Goal: Complete application form: Complete application form

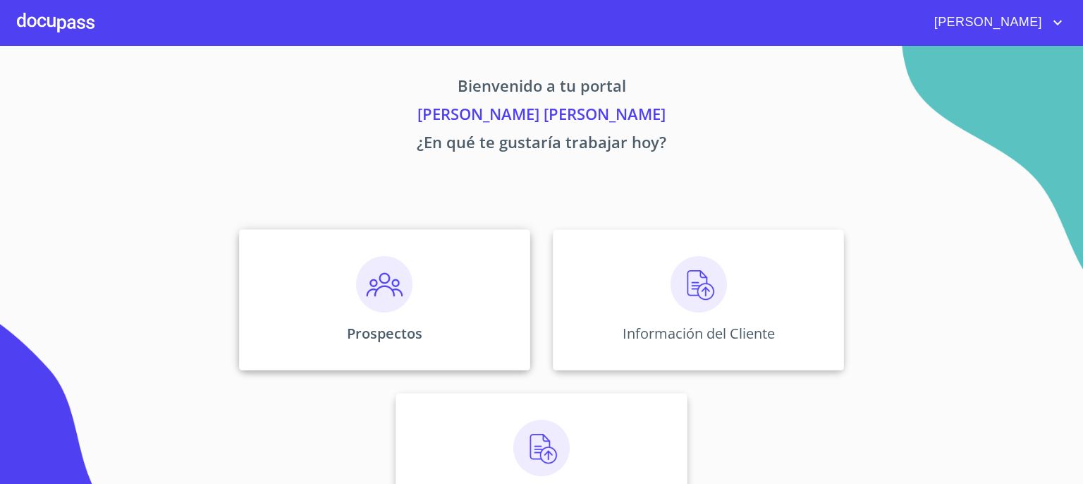
click at [379, 292] on img at bounding box center [384, 284] width 56 height 56
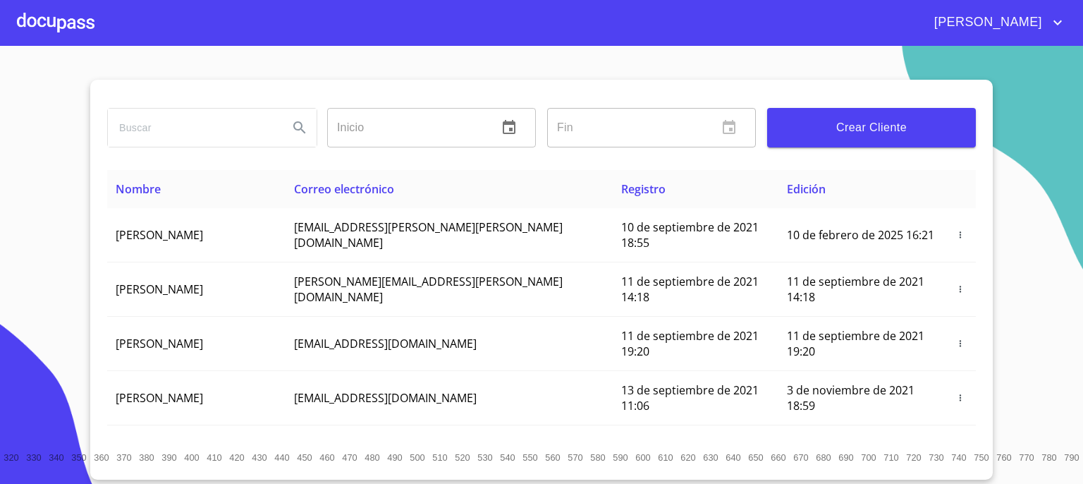
click at [851, 131] on span "Crear Cliente" at bounding box center [872, 128] width 186 height 20
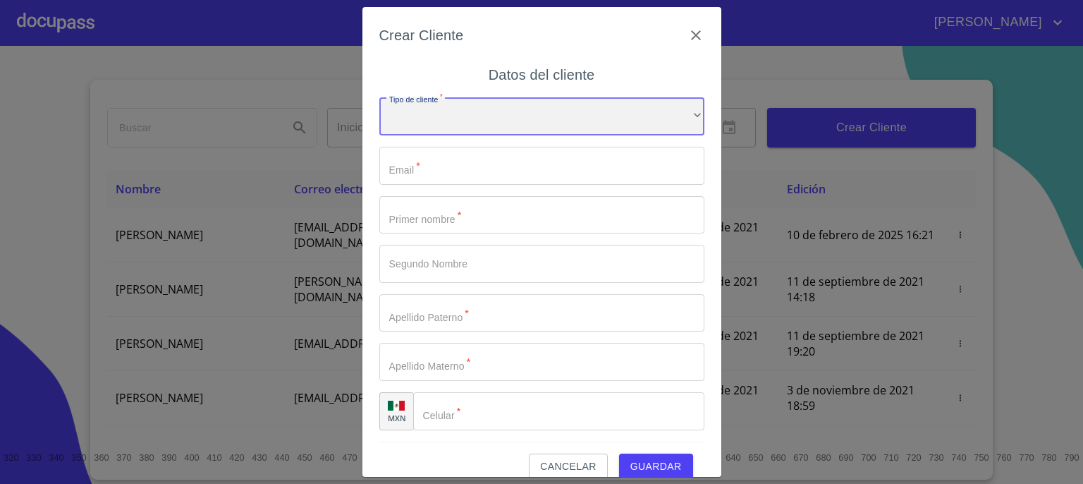
click at [561, 125] on div "​" at bounding box center [541, 116] width 325 height 38
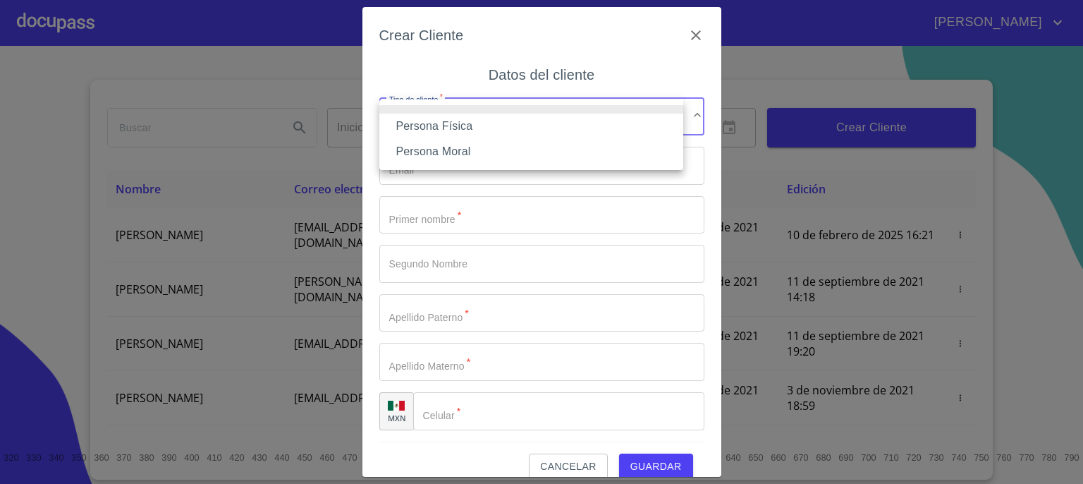
click at [559, 127] on li "Persona Física" at bounding box center [531, 126] width 304 height 25
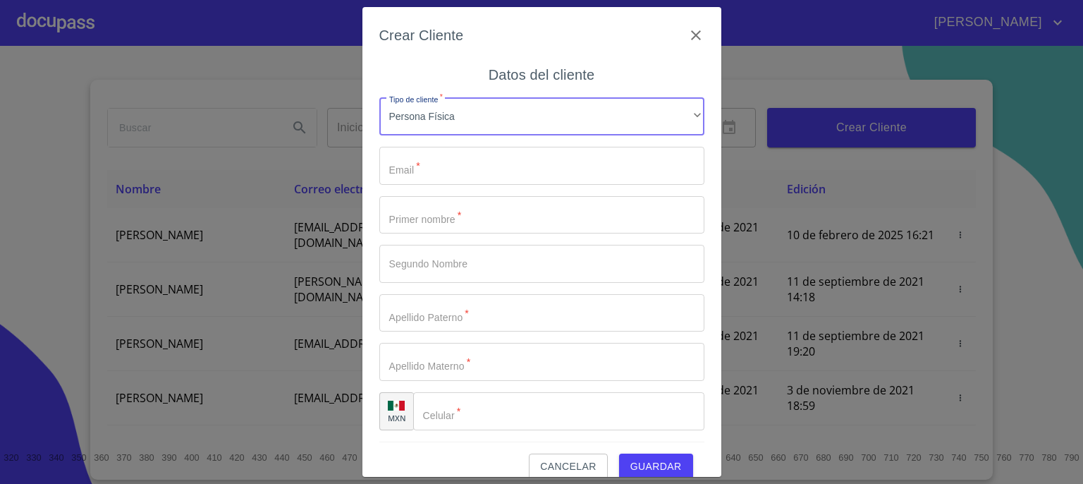
click at [544, 167] on input "Tipo de cliente   *" at bounding box center [541, 166] width 325 height 38
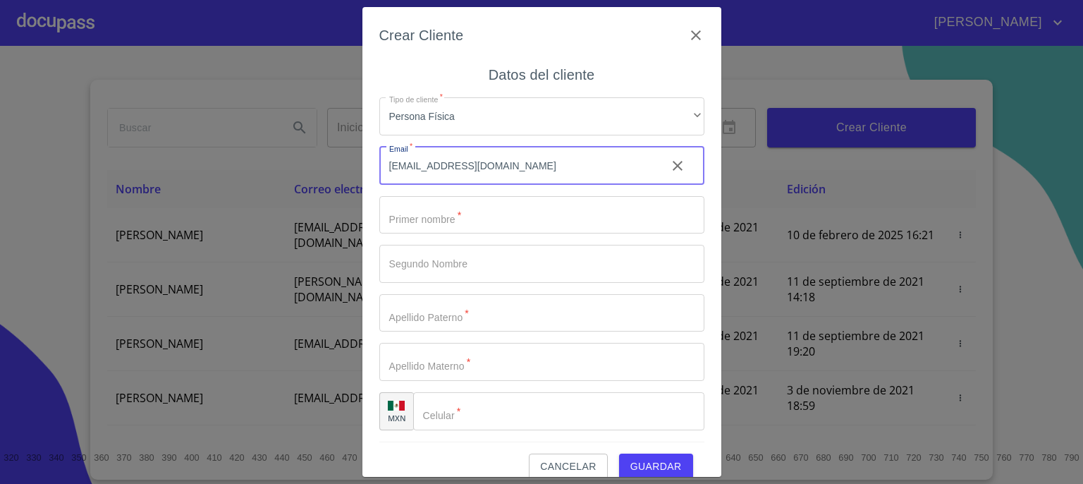
type input "[EMAIL_ADDRESS][DOMAIN_NAME]"
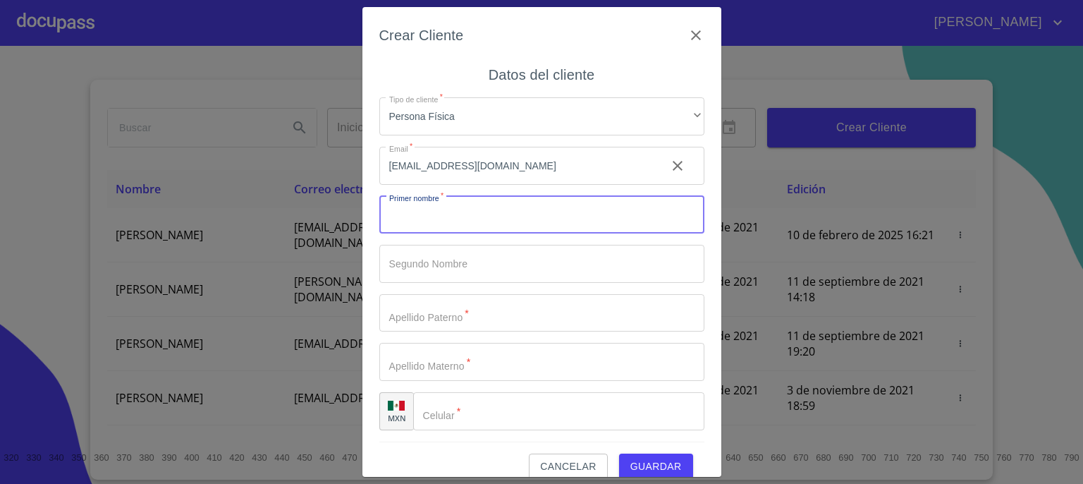
click at [502, 215] on input "Tipo de cliente   *" at bounding box center [541, 215] width 325 height 38
type input "l"
type input "[PERSON_NAME]"
click at [486, 269] on input "Tipo de cliente   *" at bounding box center [541, 264] width 325 height 38
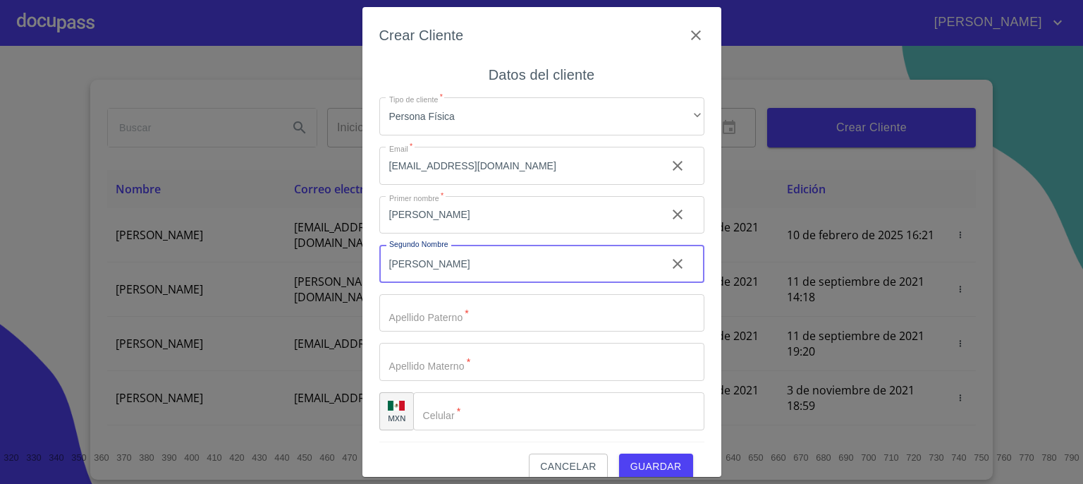
type input "[PERSON_NAME]"
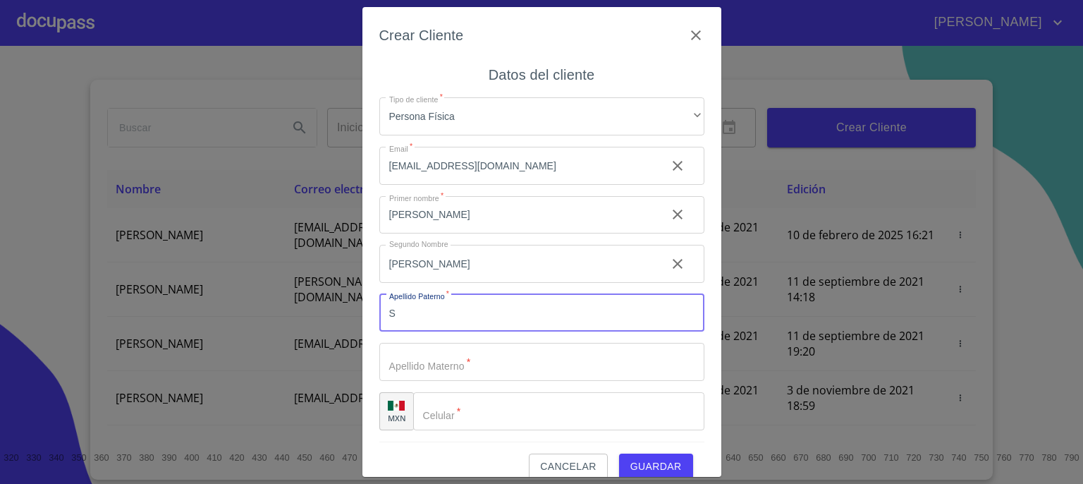
click at [473, 317] on input "S" at bounding box center [541, 313] width 325 height 38
type input "[PERSON_NAME]"
click at [494, 268] on input "[PERSON_NAME]" at bounding box center [517, 264] width 276 height 38
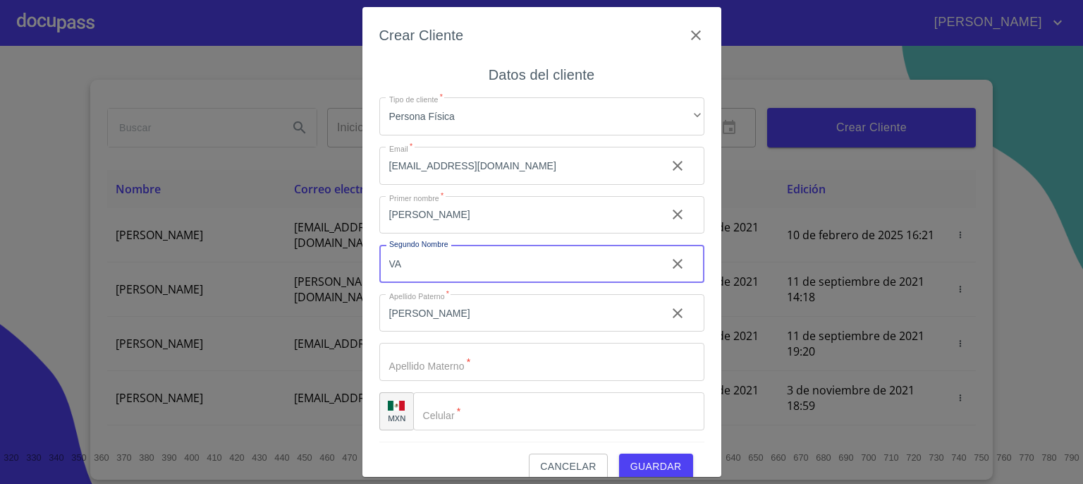
type input "V"
click at [490, 312] on input "[PERSON_NAME]" at bounding box center [517, 313] width 276 height 38
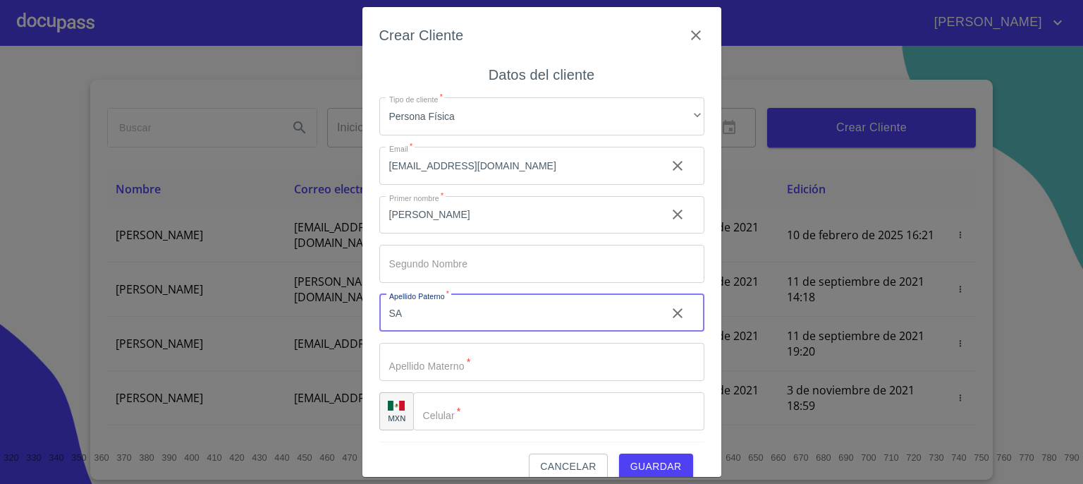
type input "S"
type input "[PERSON_NAME]"
click at [485, 358] on input "Tipo de cliente   *" at bounding box center [541, 362] width 325 height 38
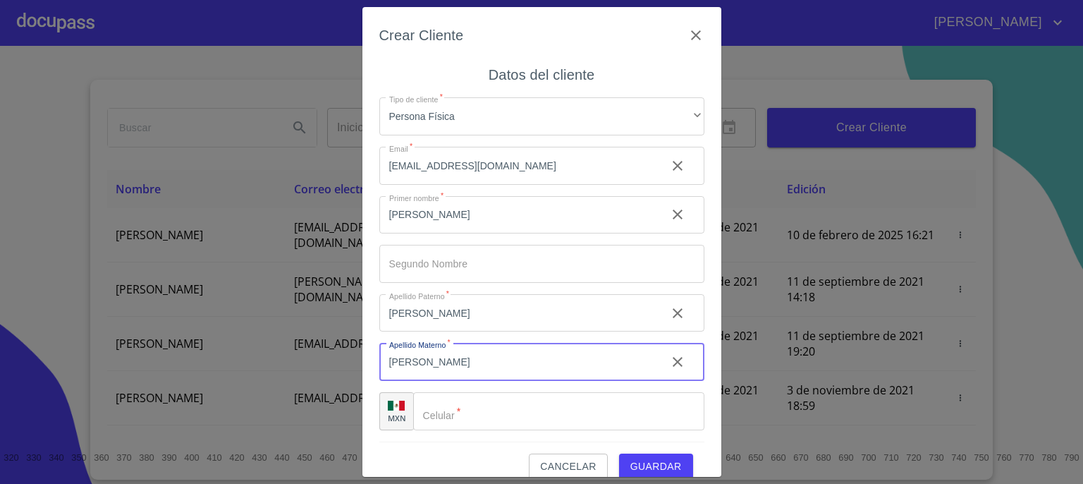
type input "[PERSON_NAME]"
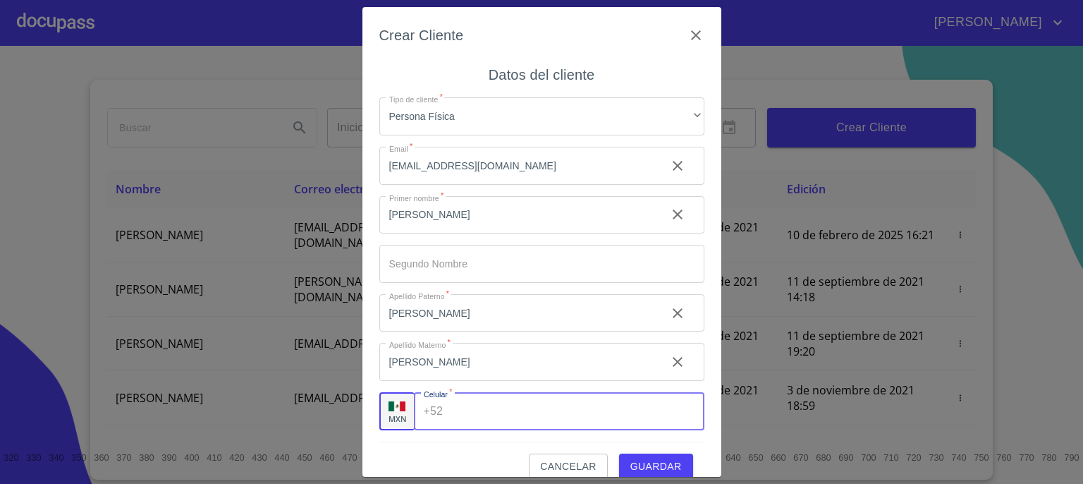
click at [508, 410] on input "Tipo de cliente   *" at bounding box center [576, 411] width 255 height 38
type input "[PHONE_NUMBER]"
click at [640, 458] on span "Guardar" at bounding box center [656, 467] width 51 height 18
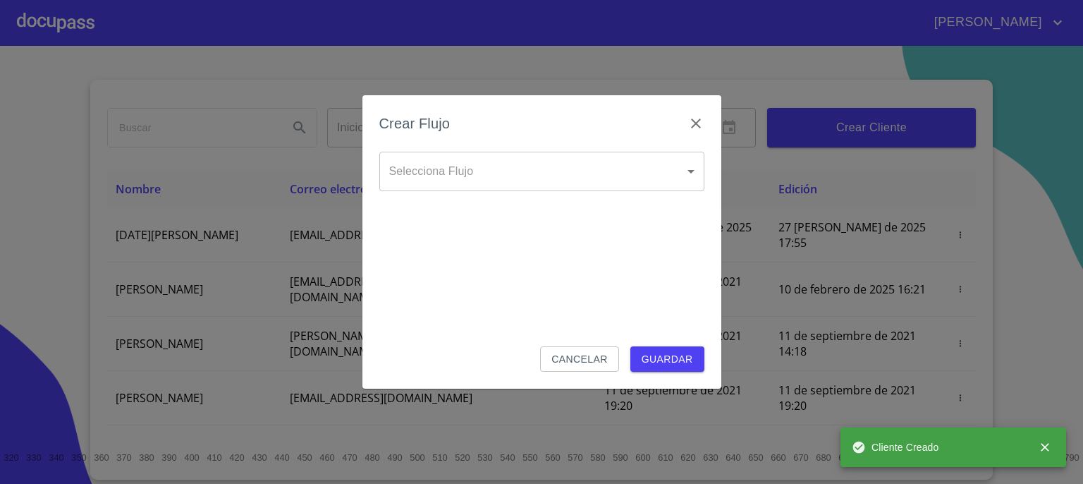
click at [690, 174] on body "[PERSON_NAME] ​ Fin ​ Crear Cliente Nombre Correo electrónico Registro Edición …" at bounding box center [541, 242] width 1083 height 484
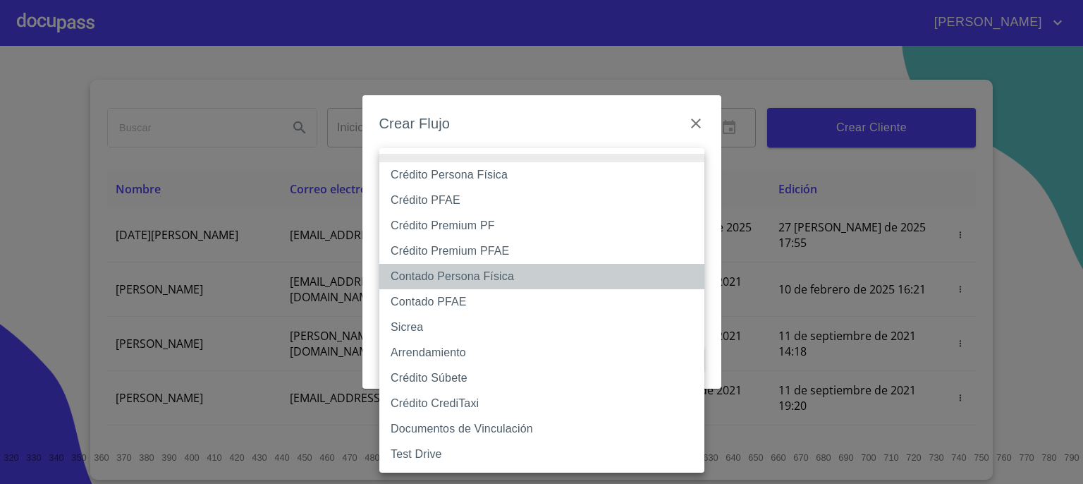
click at [585, 275] on li "Contado Persona Física" at bounding box center [541, 276] width 325 height 25
type input "60bf975b0d9865ccc2471536"
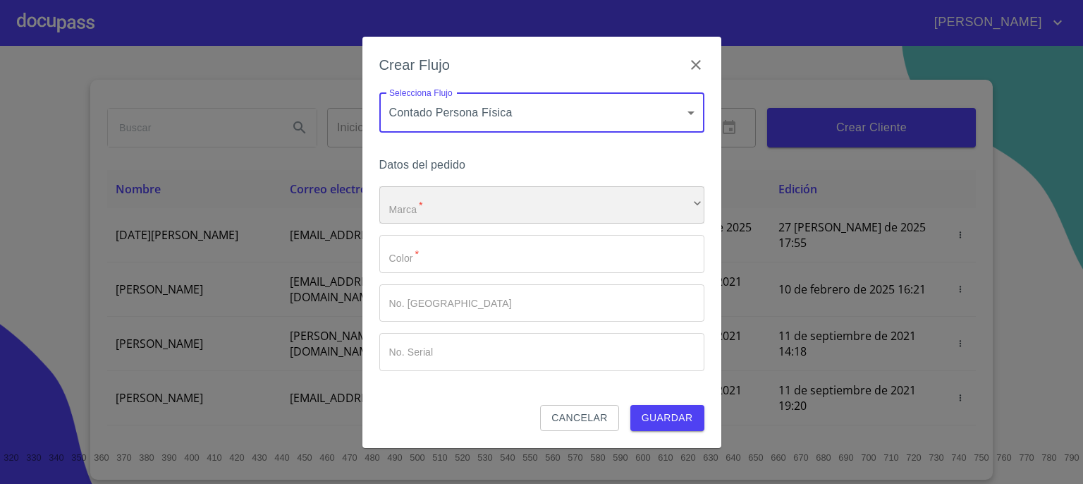
click at [641, 212] on div "​" at bounding box center [541, 205] width 325 height 38
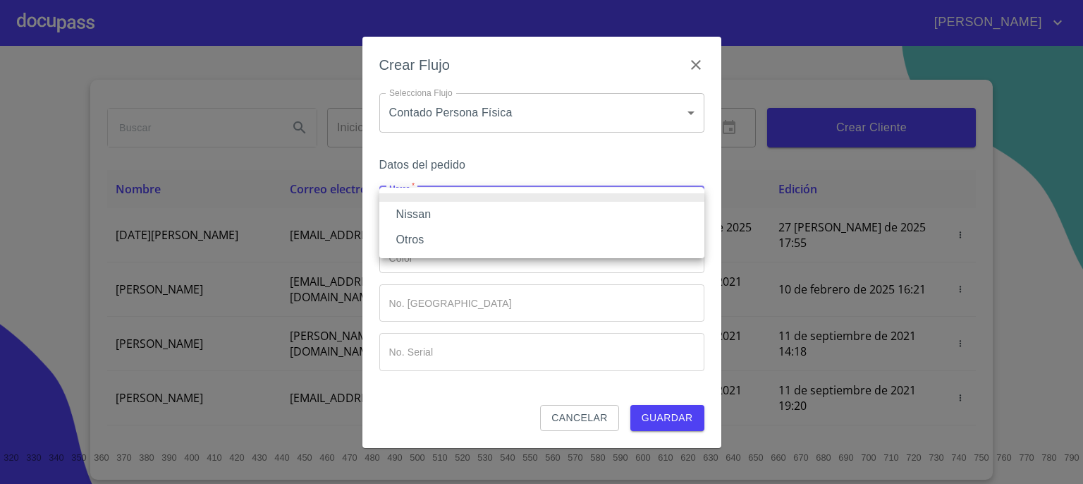
click at [638, 214] on li "Nissan" at bounding box center [541, 214] width 325 height 25
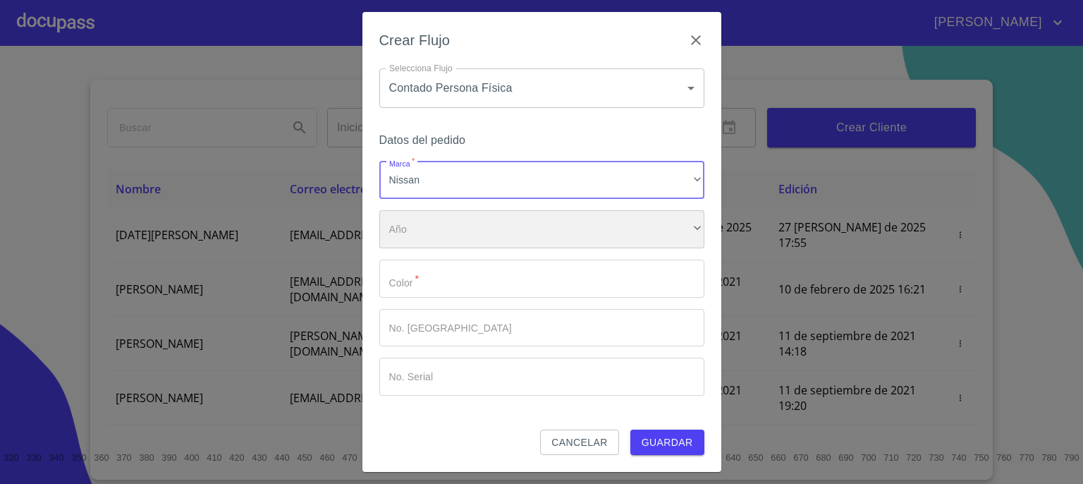
click at [627, 238] on div "​" at bounding box center [541, 229] width 325 height 38
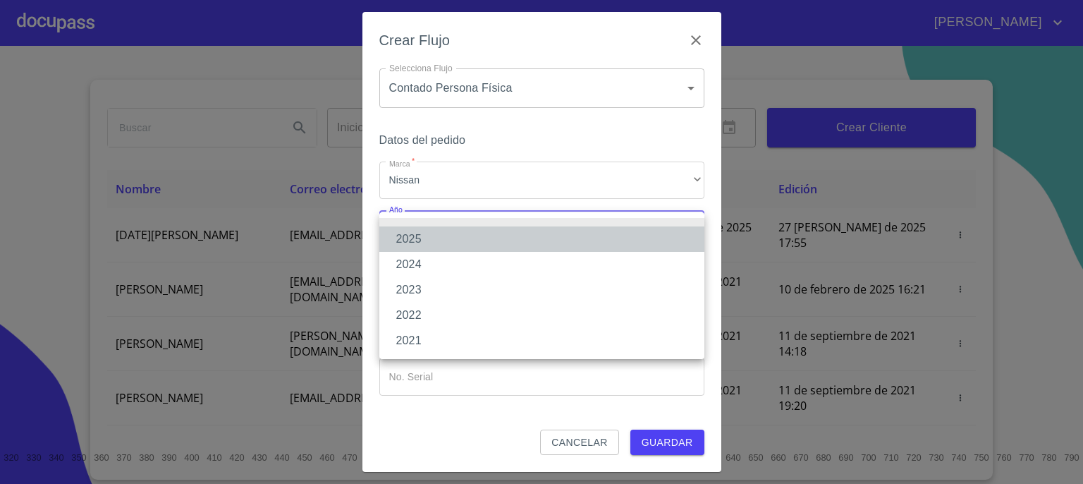
click at [627, 238] on li "2025" at bounding box center [541, 238] width 325 height 25
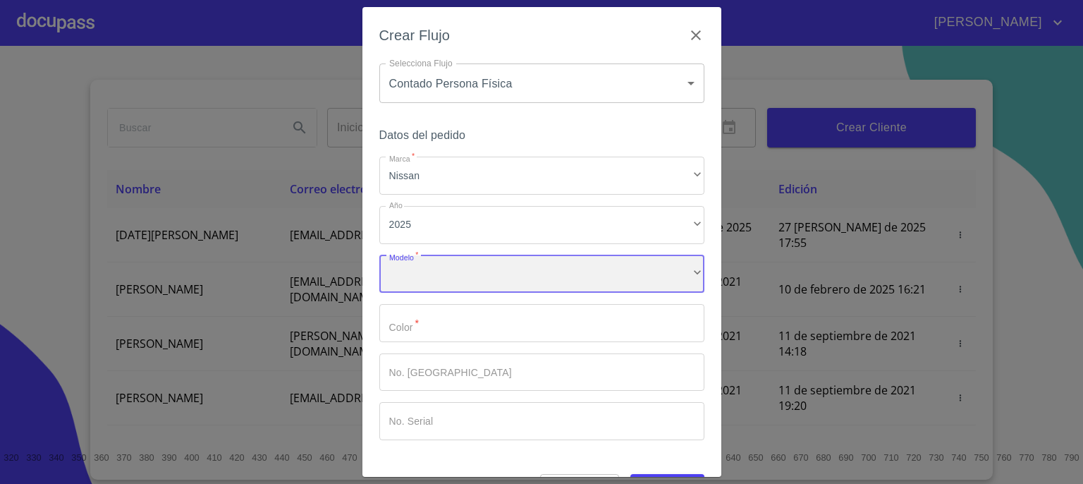
click at [613, 272] on div "​" at bounding box center [541, 274] width 325 height 38
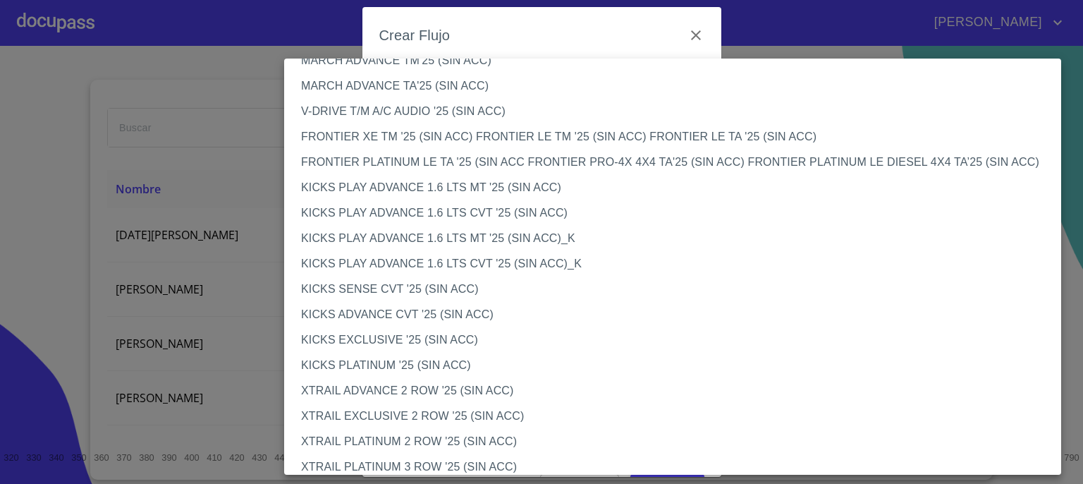
scroll to position [1095, 0]
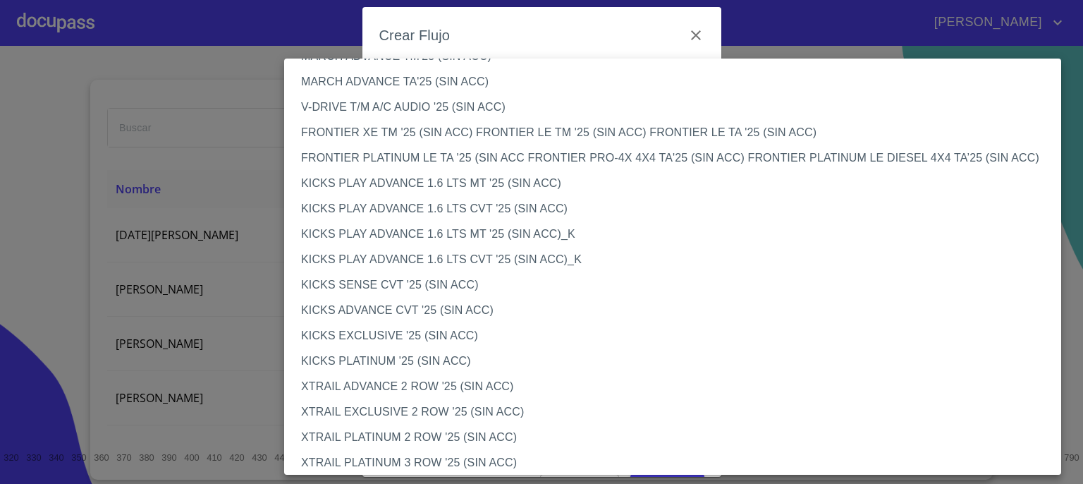
click at [872, 346] on li "KICKS EXCLUSIVE '25 (SIN ACC)" at bounding box center [678, 335] width 788 height 25
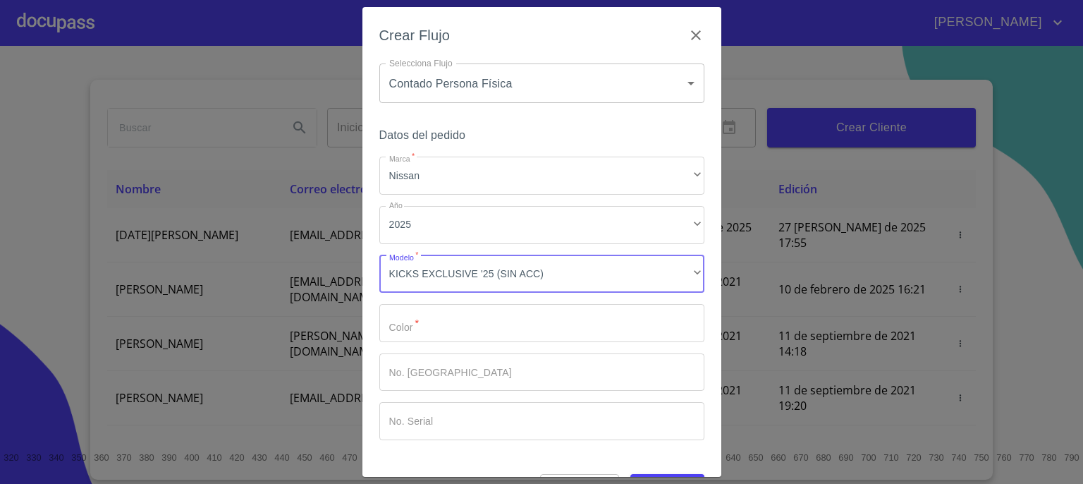
click at [590, 312] on input "Marca   *" at bounding box center [541, 323] width 325 height 38
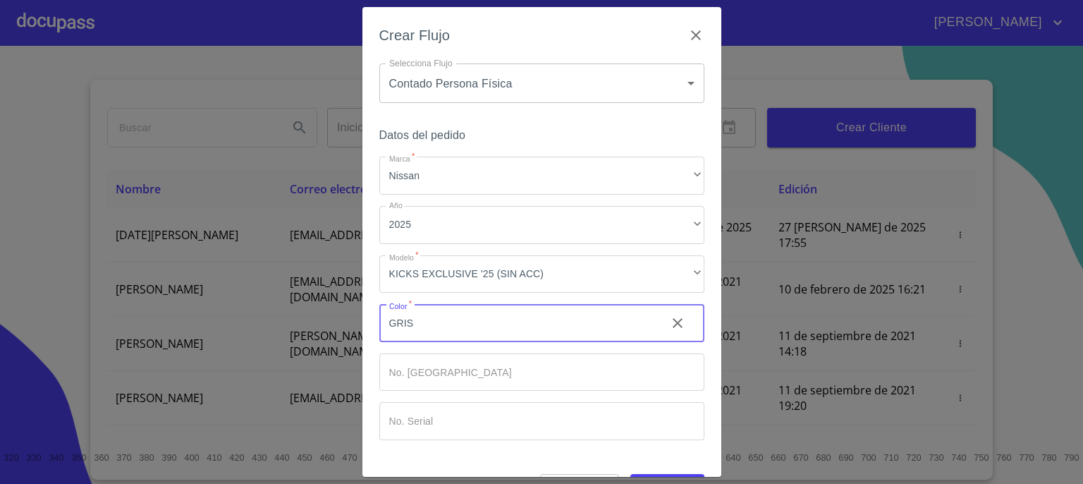
type input "GRIS"
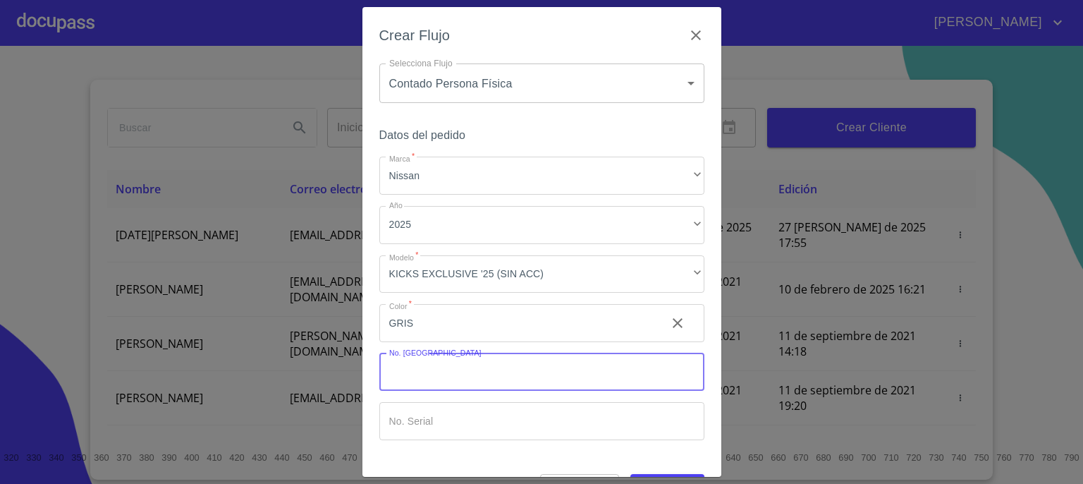
click at [568, 372] on input "Marca   *" at bounding box center [541, 372] width 325 height 38
type input "148992"
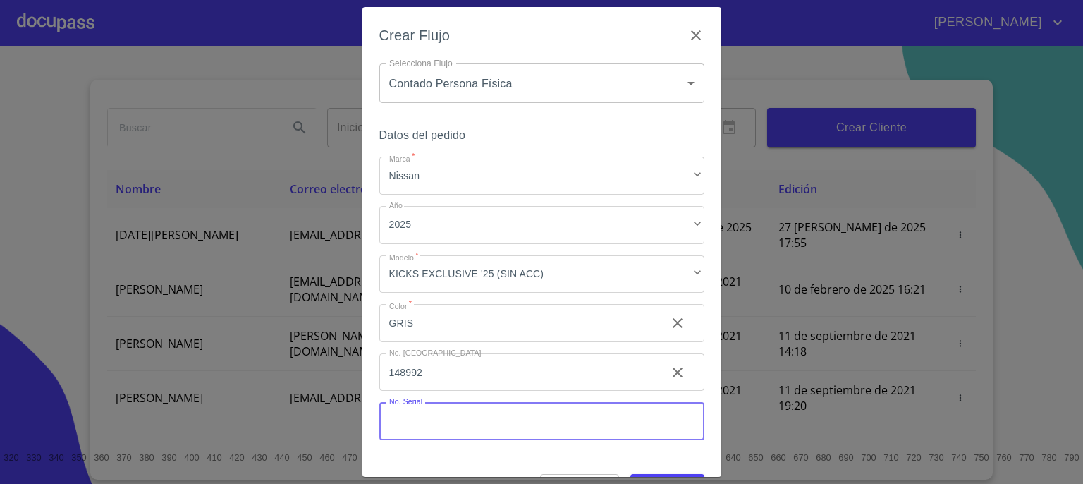
click at [543, 415] on input "Marca   *" at bounding box center [541, 421] width 325 height 38
type input "[US_VEHICLE_IDENTIFICATION_NUMBER]"
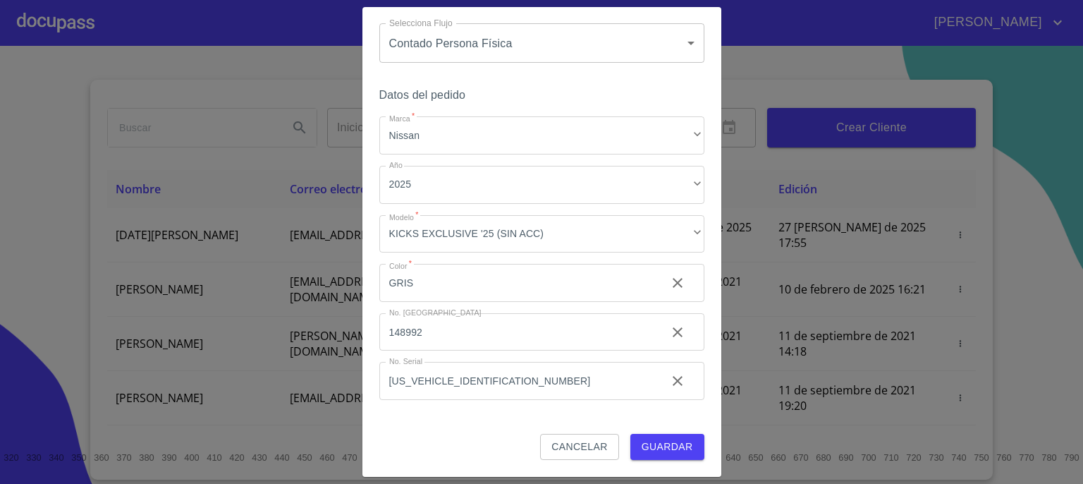
click at [668, 451] on span "Guardar" at bounding box center [667, 447] width 51 height 18
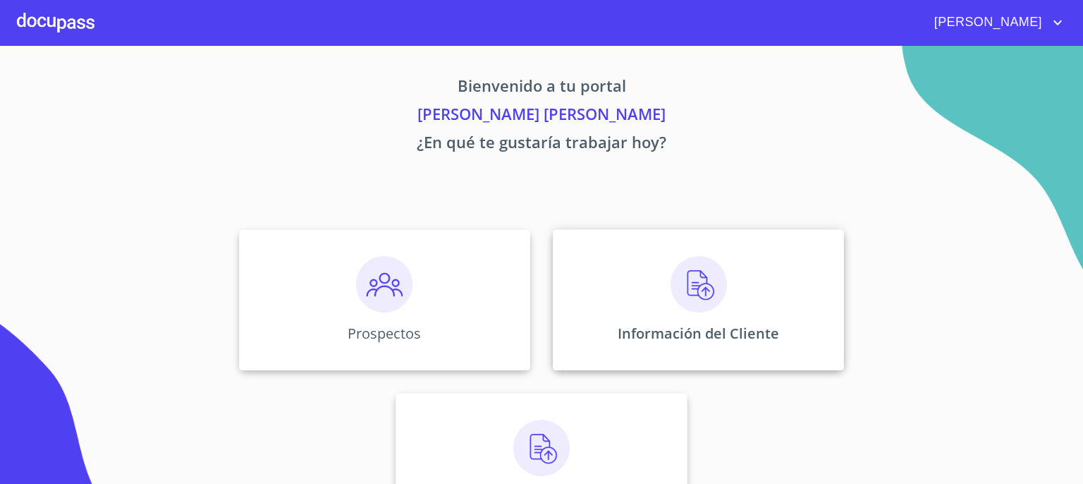
click at [690, 284] on img at bounding box center [699, 284] width 56 height 56
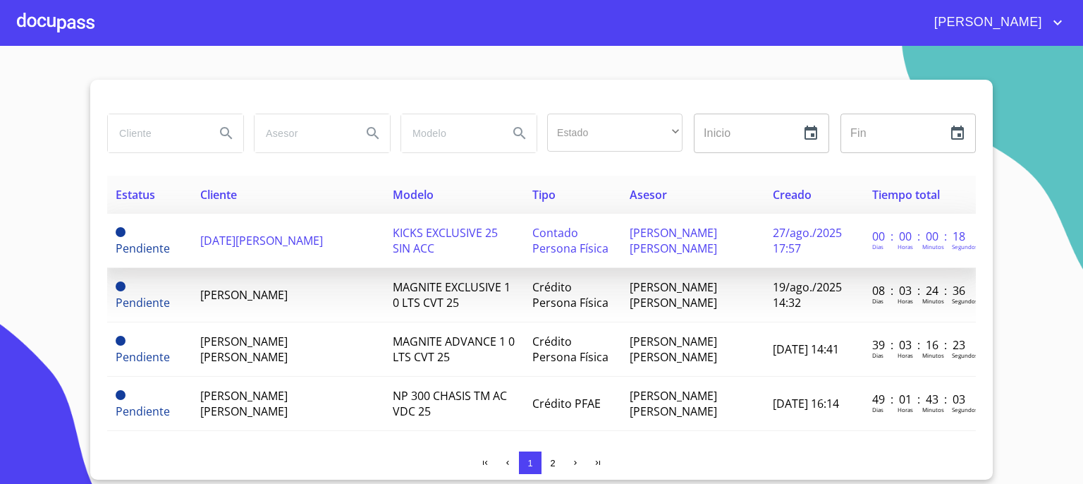
click at [293, 244] on span "[DATE][PERSON_NAME]" at bounding box center [261, 241] width 123 height 16
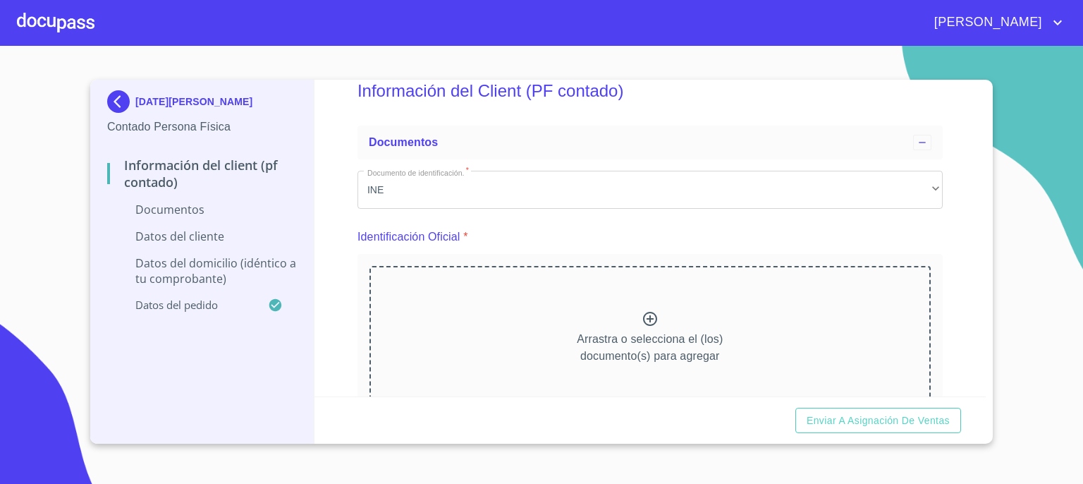
scroll to position [75, 0]
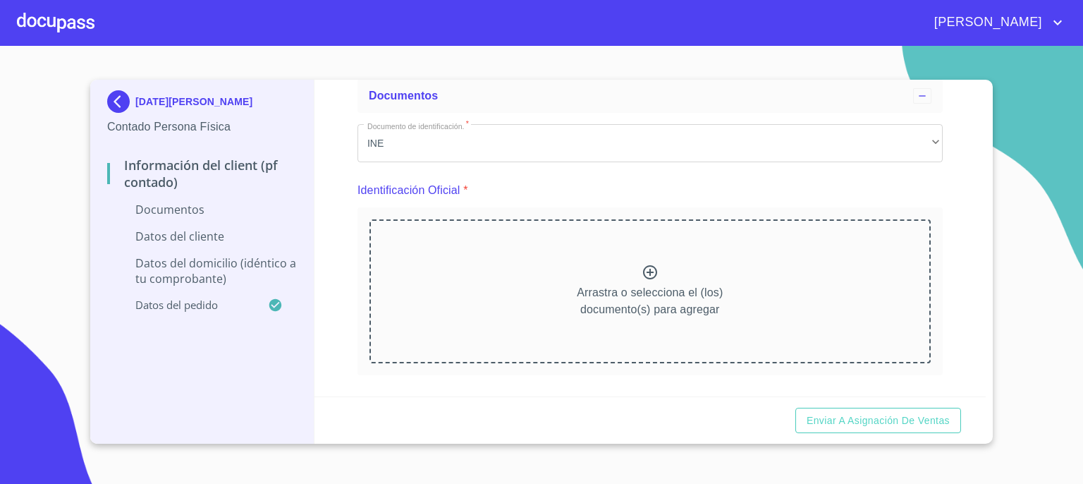
click at [650, 271] on icon at bounding box center [650, 272] width 14 height 14
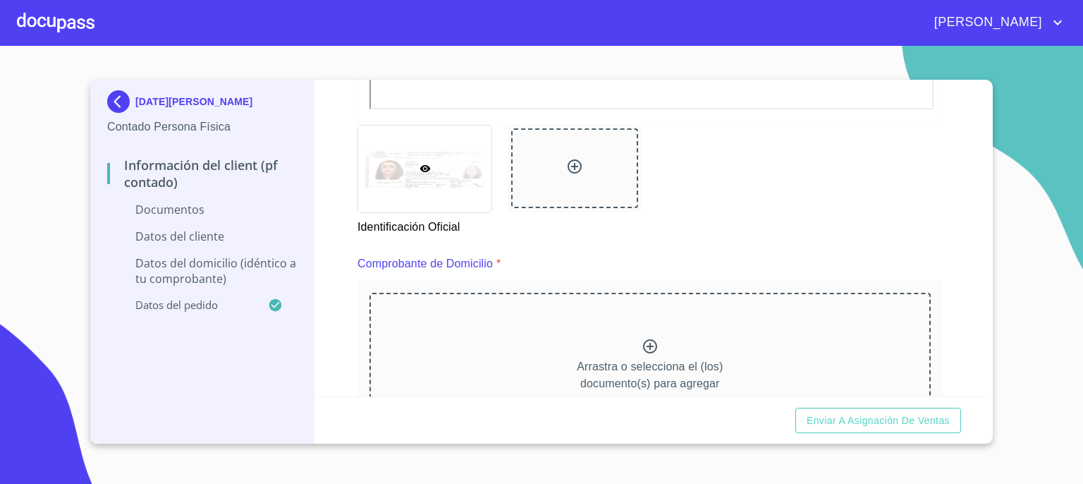
scroll to position [630, 0]
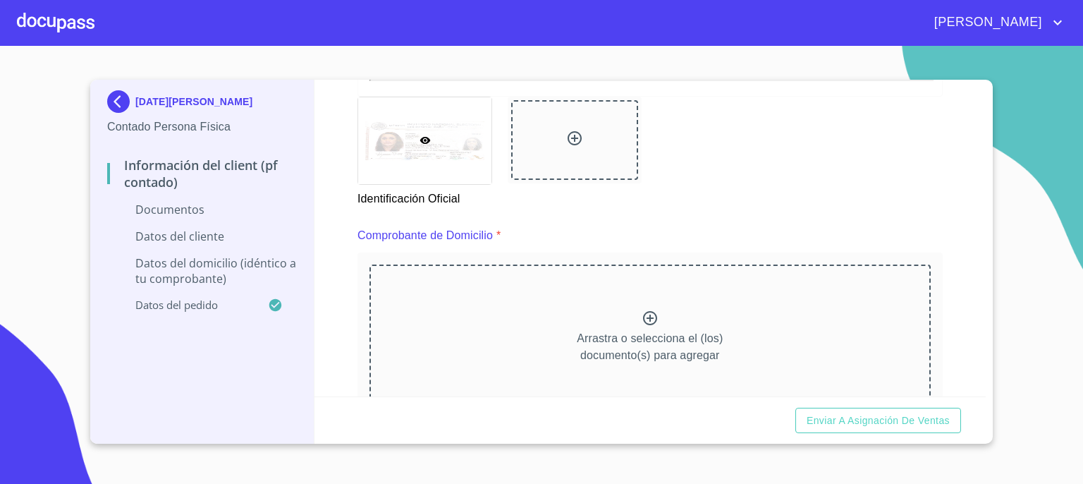
click at [642, 312] on icon at bounding box center [650, 318] width 17 height 17
click at [645, 317] on icon at bounding box center [650, 318] width 14 height 14
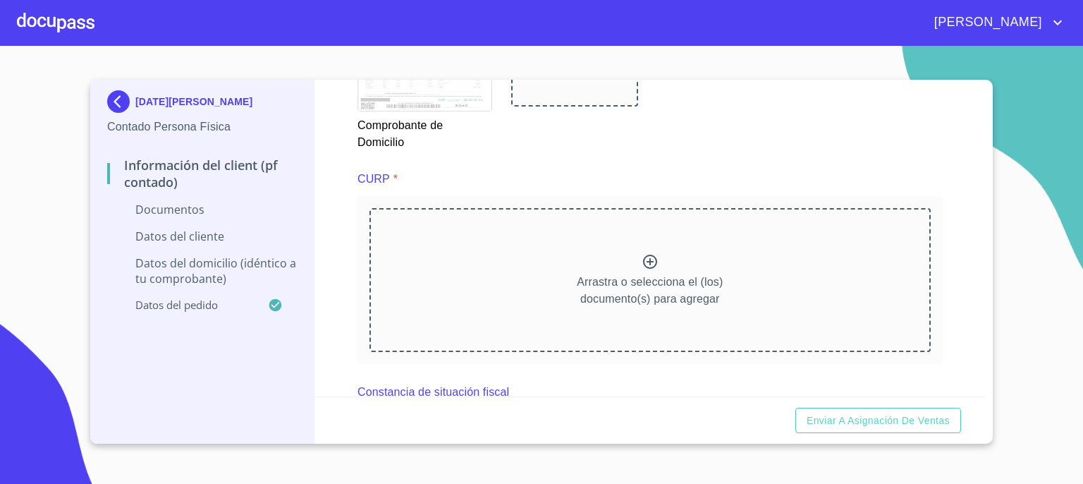
scroll to position [1316, 0]
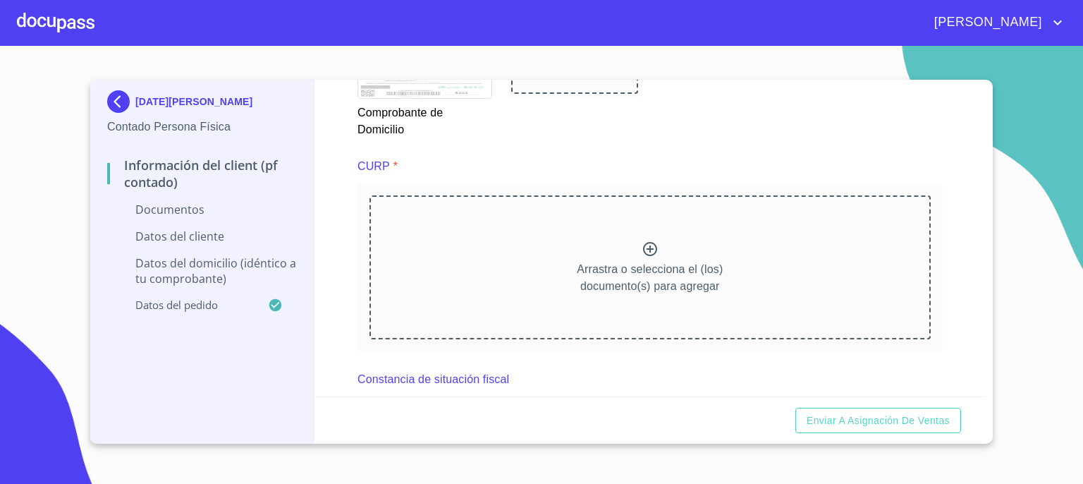
click at [643, 246] on icon at bounding box center [650, 249] width 17 height 17
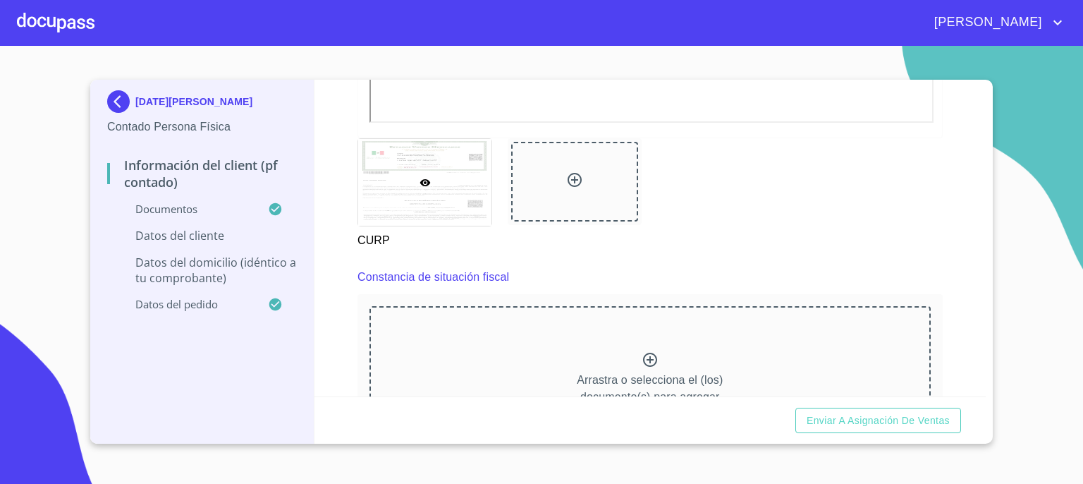
scroll to position [1862, 0]
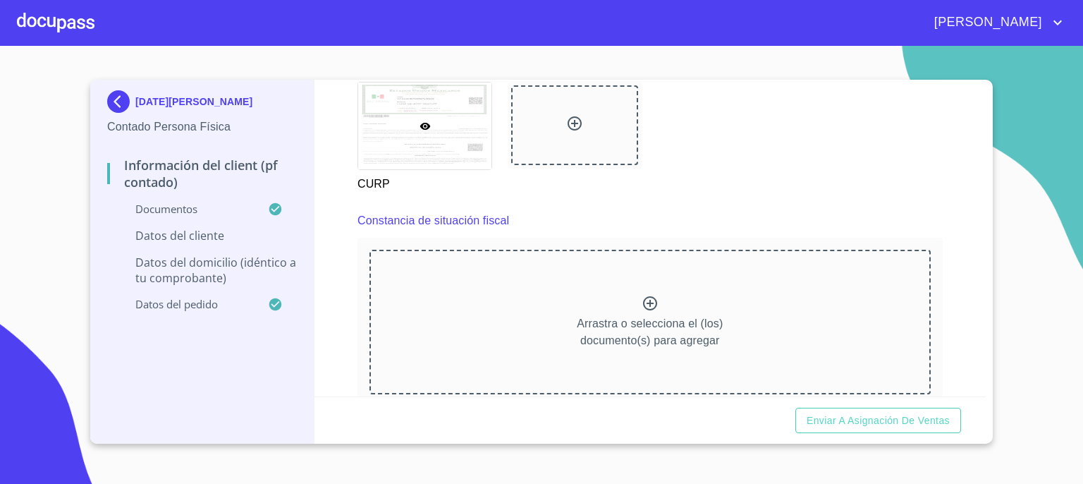
click at [644, 299] on icon at bounding box center [650, 303] width 14 height 14
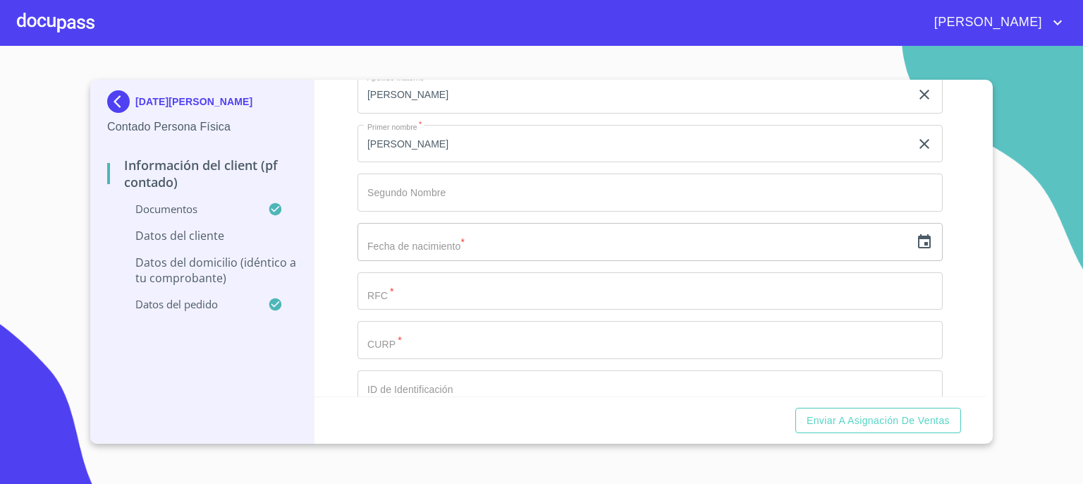
scroll to position [2727, 0]
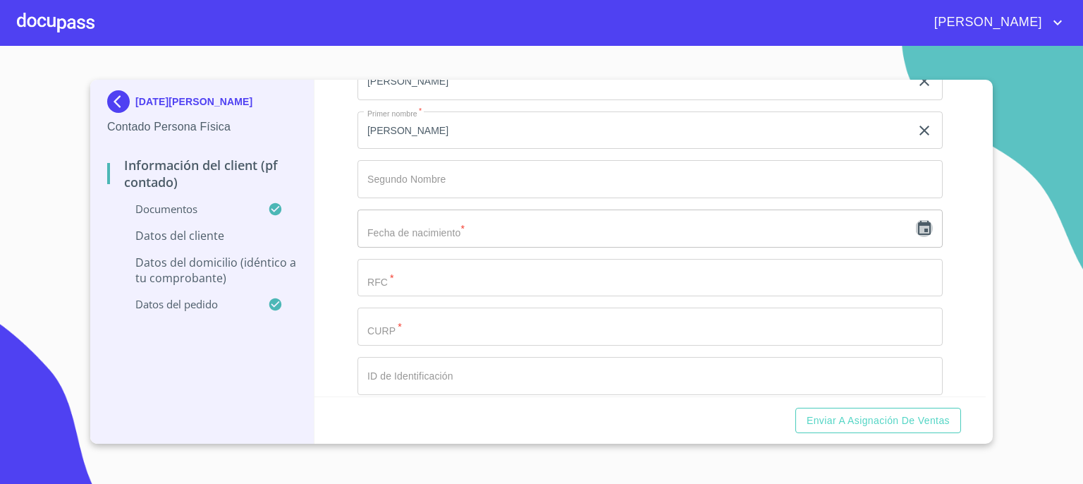
click at [916, 227] on icon "button" at bounding box center [924, 228] width 17 height 17
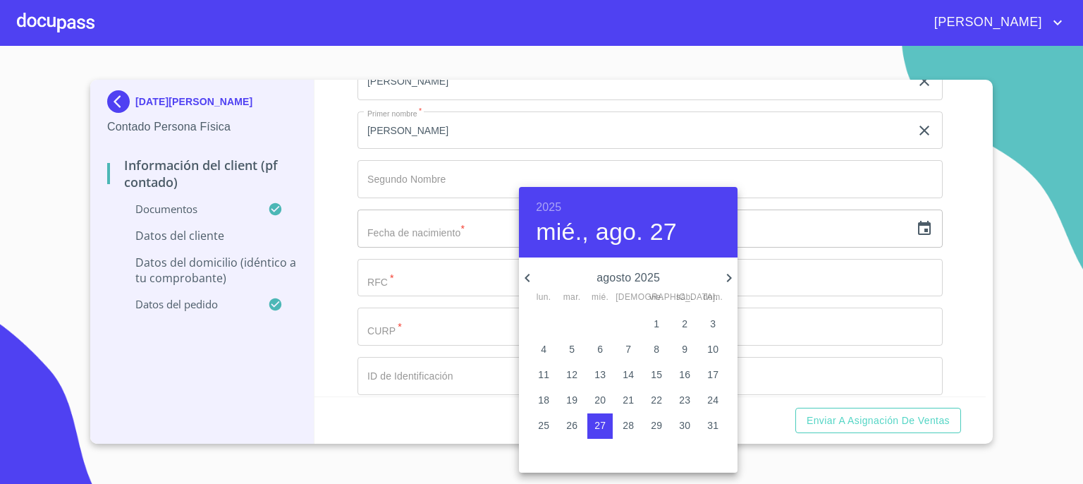
click at [553, 205] on h6 "2025" at bounding box center [548, 207] width 25 height 20
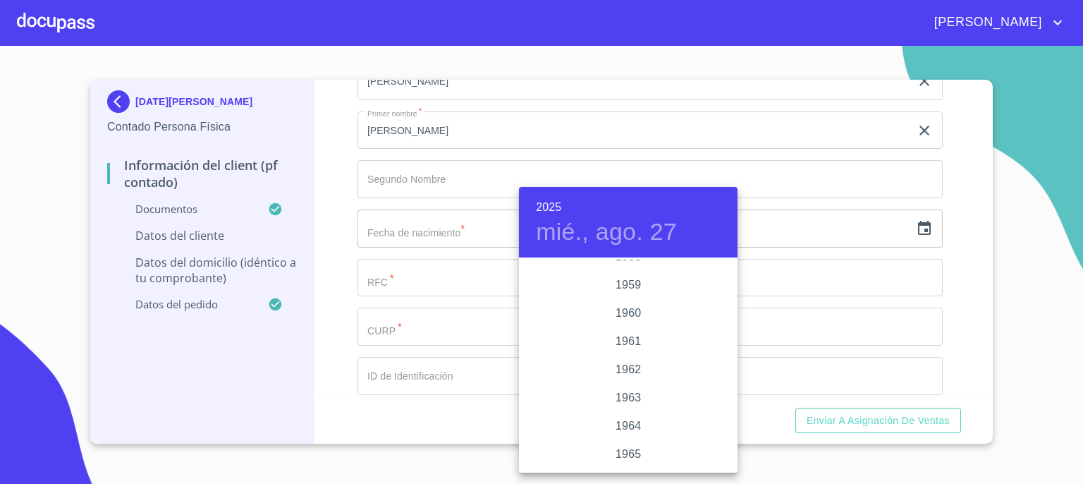
scroll to position [978, 0]
click at [626, 335] on div "1962" at bounding box center [628, 339] width 219 height 28
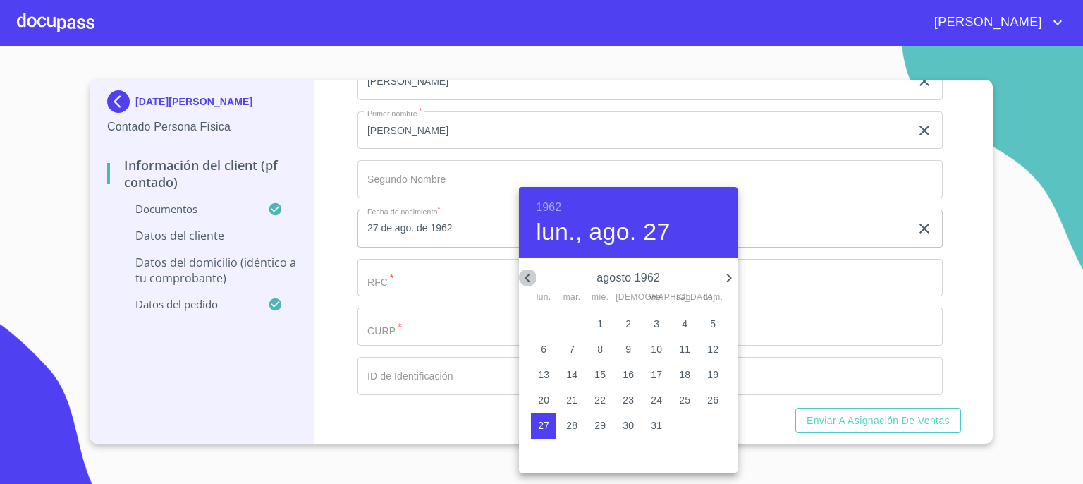
click at [528, 278] on icon "button" at bounding box center [527, 278] width 5 height 8
click at [595, 373] on p "16" at bounding box center [600, 374] width 11 height 14
type input "16 de may. de 1962"
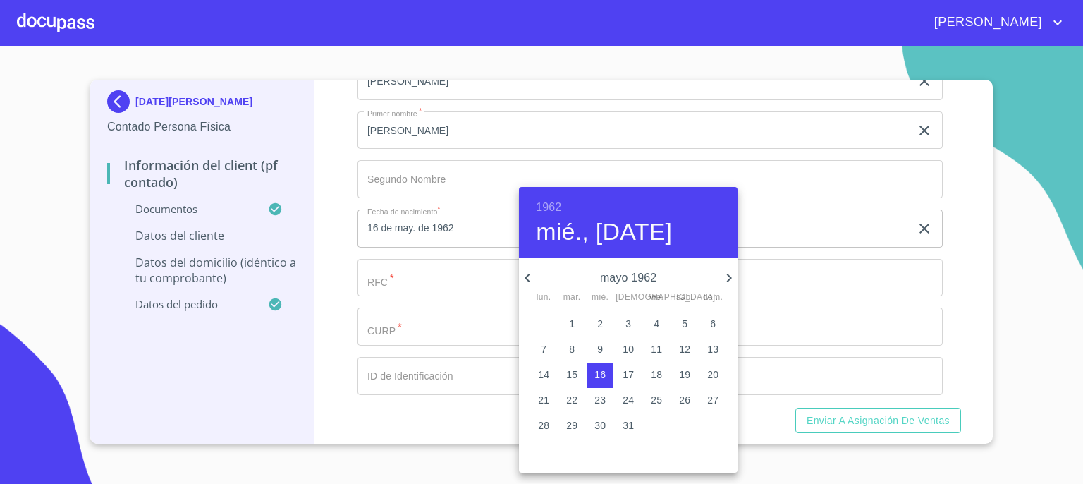
click at [794, 345] on div at bounding box center [541, 242] width 1083 height 484
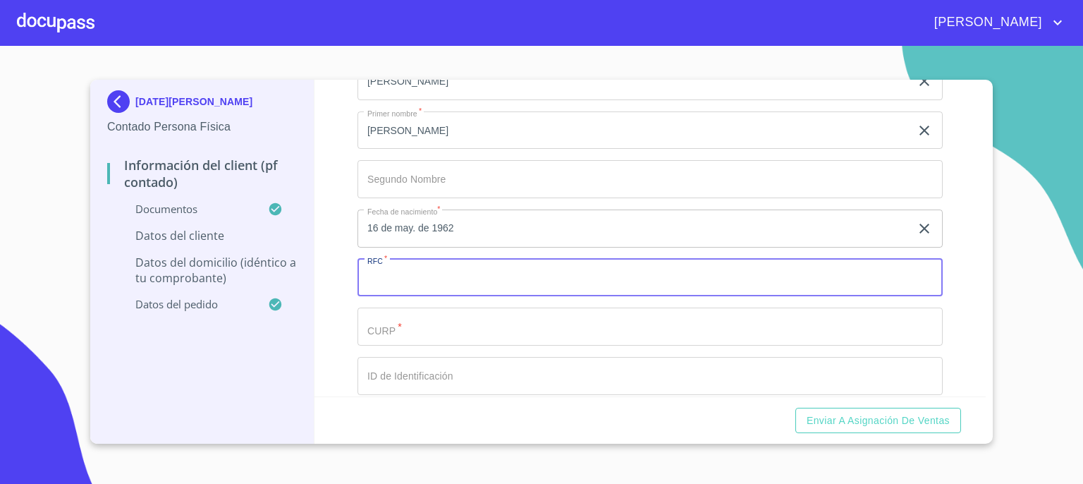
click at [682, 276] on input "Documento de identificación.   *" at bounding box center [650, 278] width 585 height 38
type input "VASL620516TZ8"
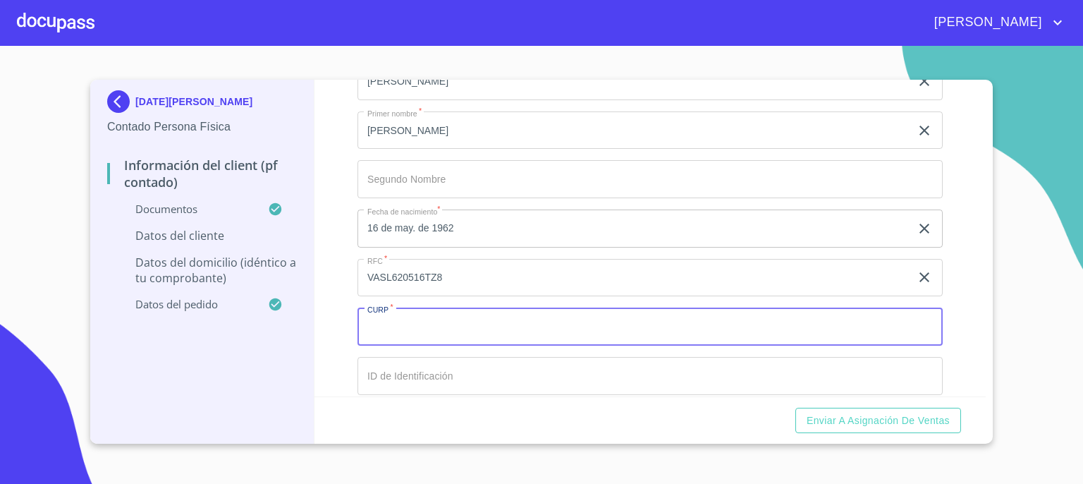
click at [674, 318] on input "Documento de identificación.   *" at bounding box center [650, 327] width 585 height 38
type input "VASL620516MSPLNC08"
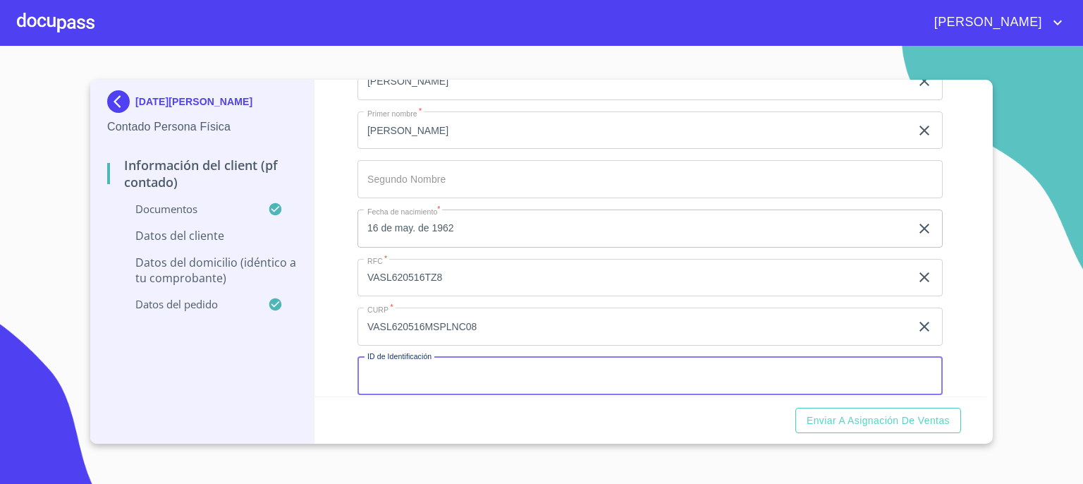
click at [447, 370] on input "Documento de identificación.   *" at bounding box center [650, 376] width 585 height 38
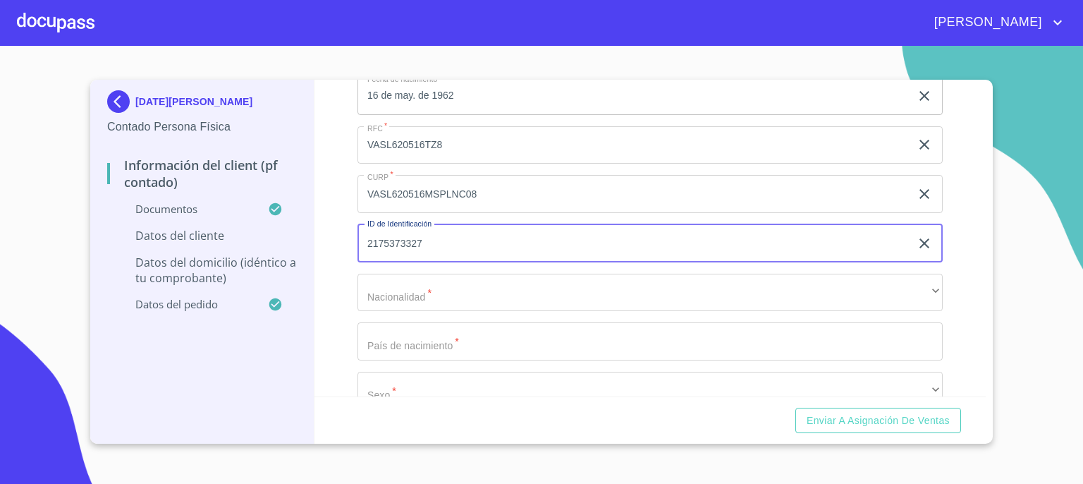
scroll to position [2868, 0]
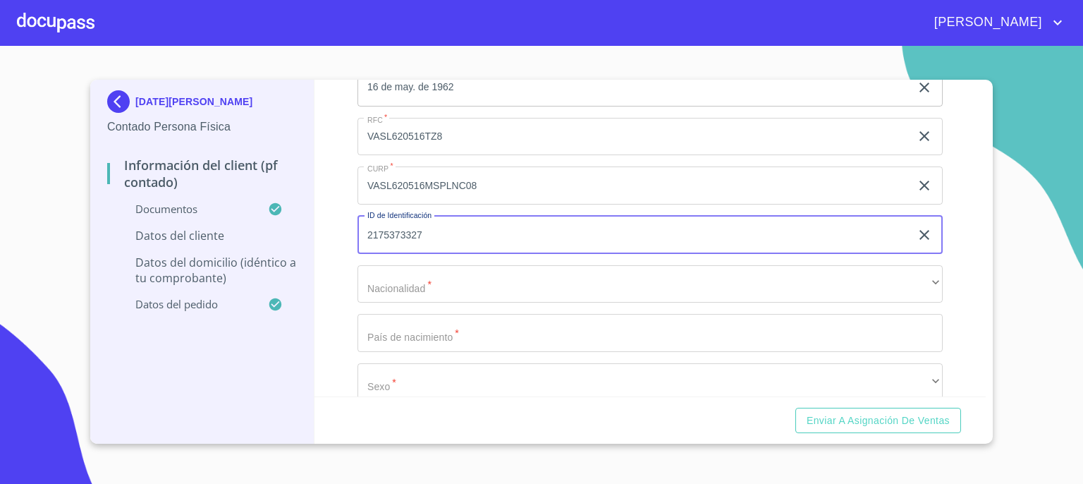
type input "2175373327"
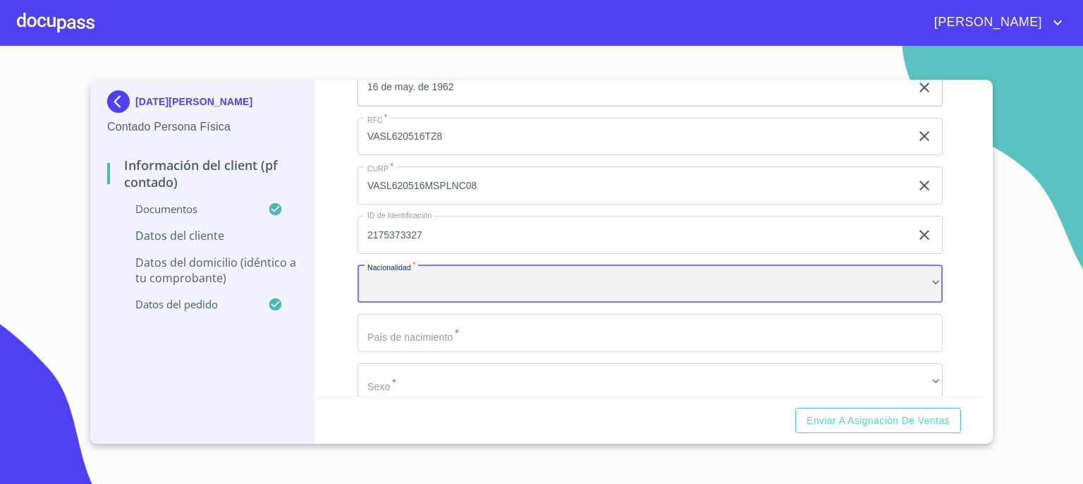
click at [920, 283] on div "​" at bounding box center [650, 284] width 585 height 38
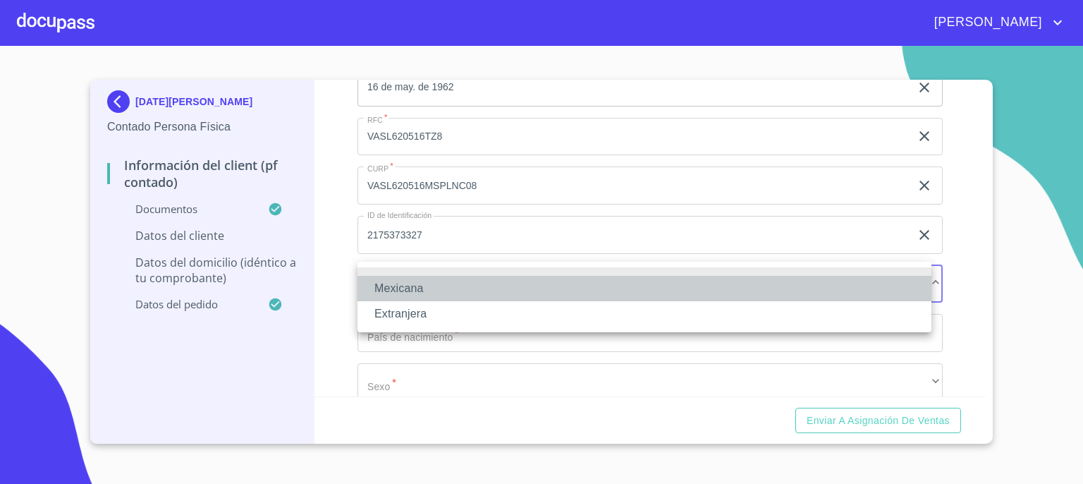
click at [866, 286] on li "Mexicana" at bounding box center [645, 288] width 574 height 25
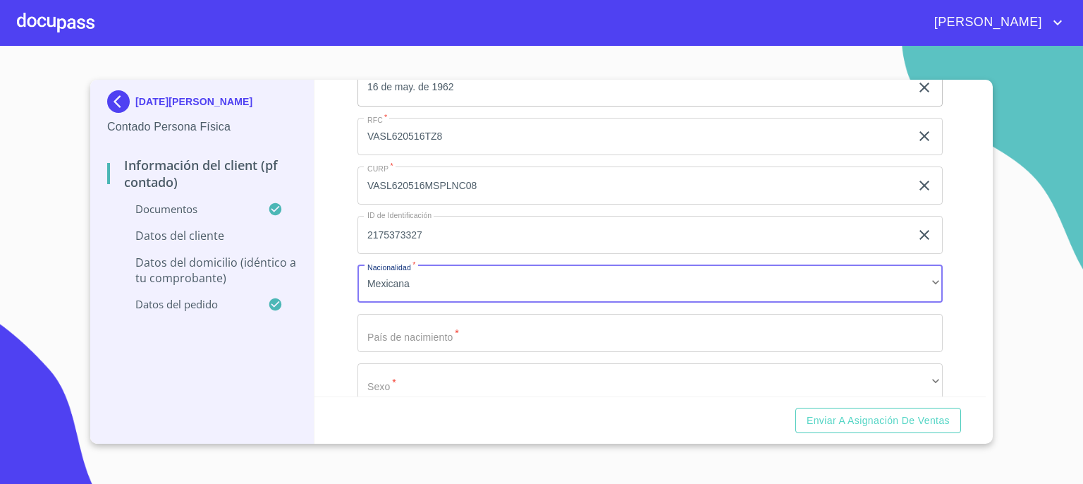
click at [841, 334] on input "Documento de identificación.   *" at bounding box center [650, 333] width 585 height 38
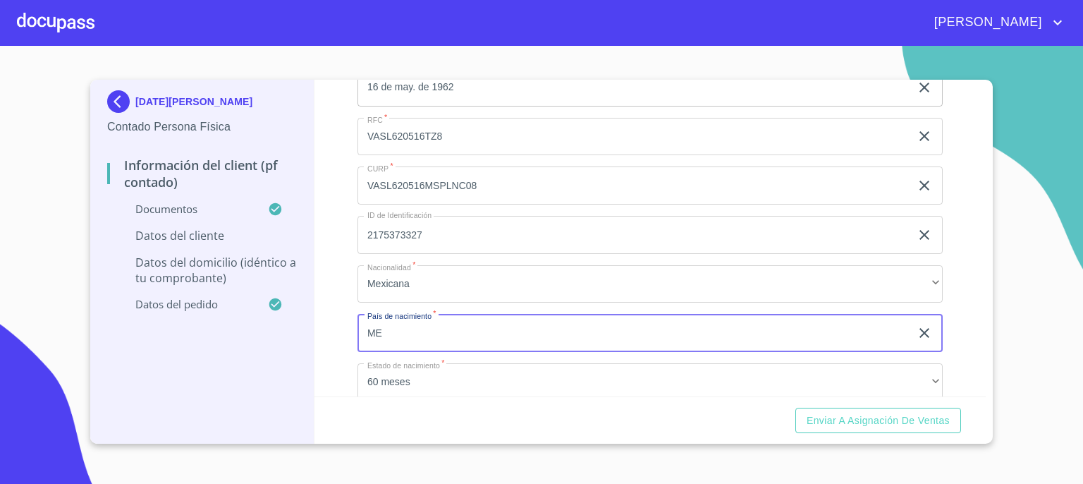
type input "[GEOGRAPHIC_DATA]"
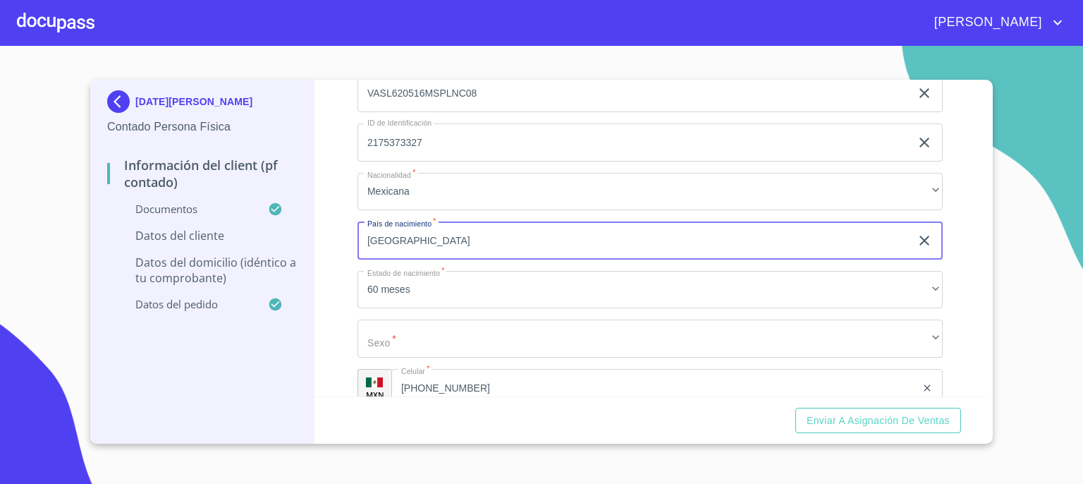
scroll to position [2981, 0]
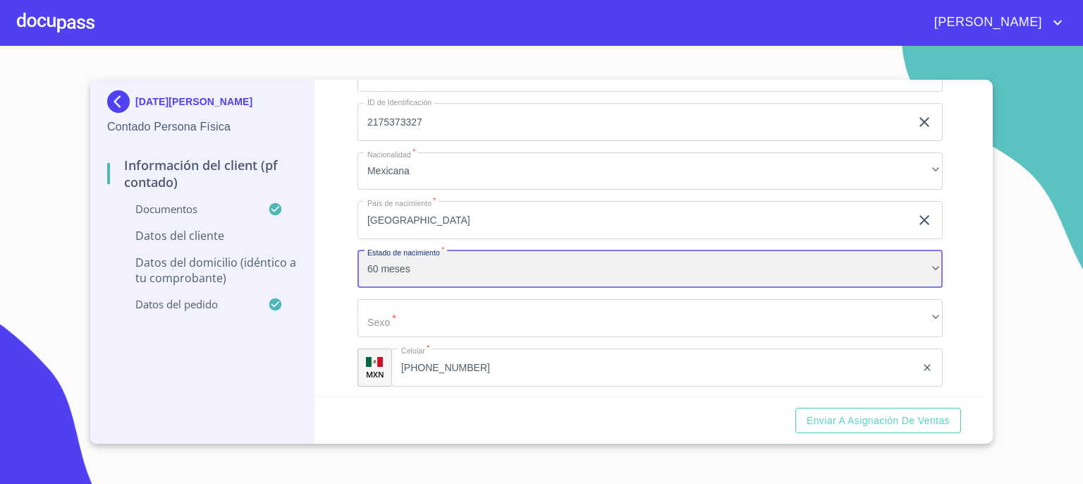
click at [877, 261] on div "60 meses" at bounding box center [650, 269] width 585 height 38
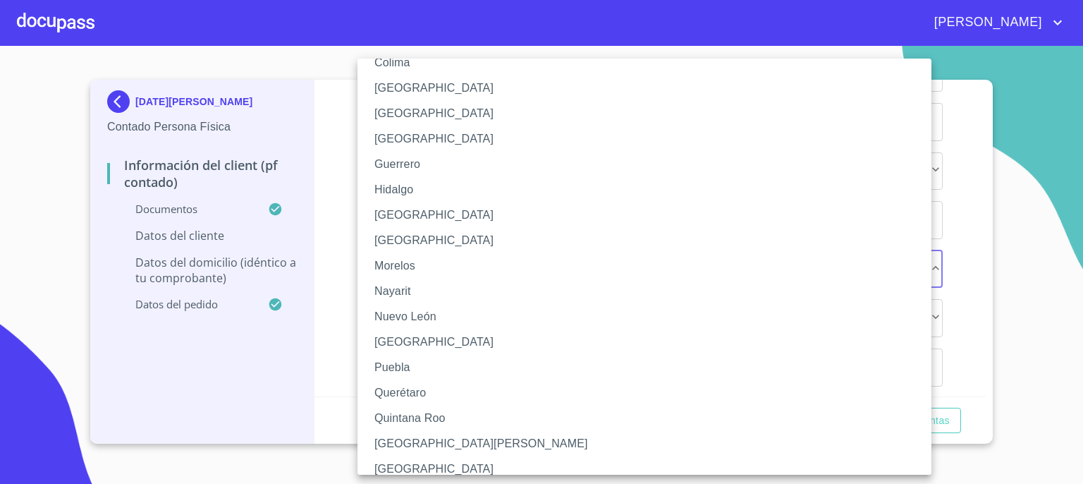
scroll to position [244, 0]
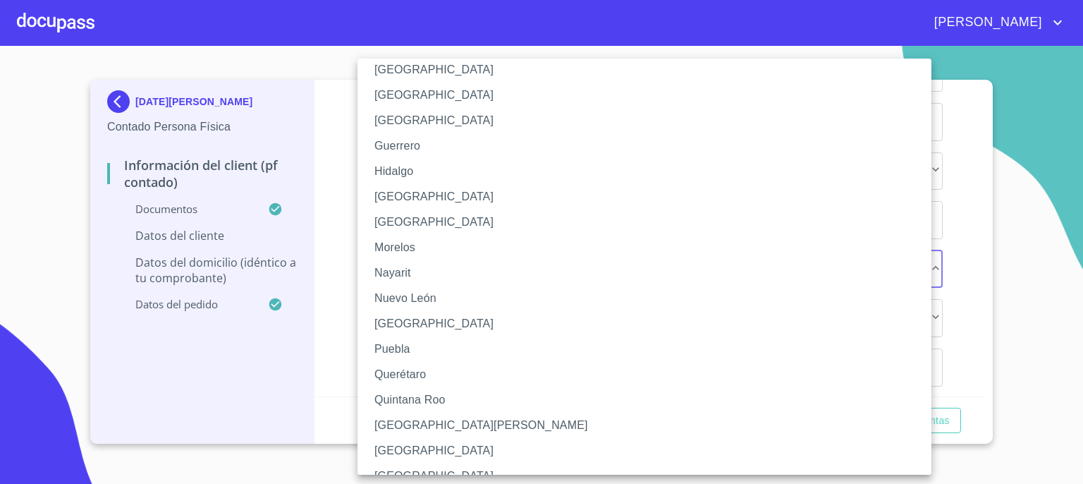
click at [815, 434] on li "[GEOGRAPHIC_DATA][PERSON_NAME]" at bounding box center [650, 425] width 585 height 25
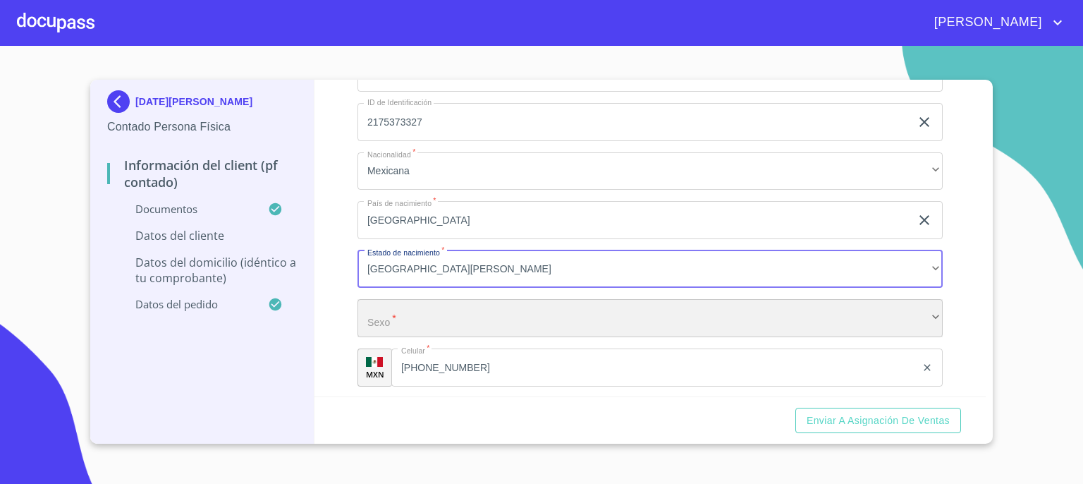
click at [780, 316] on div "​" at bounding box center [650, 318] width 585 height 38
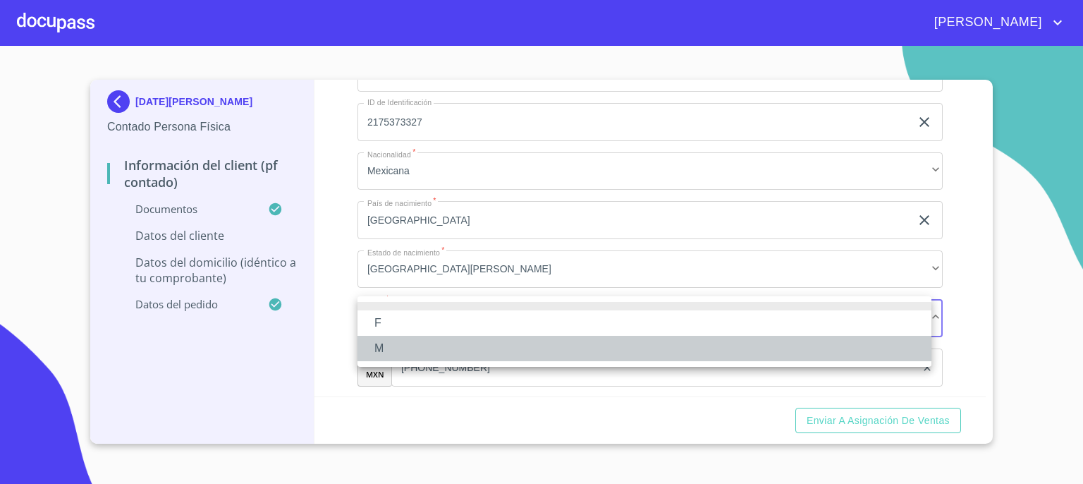
click at [765, 345] on li "M" at bounding box center [645, 348] width 574 height 25
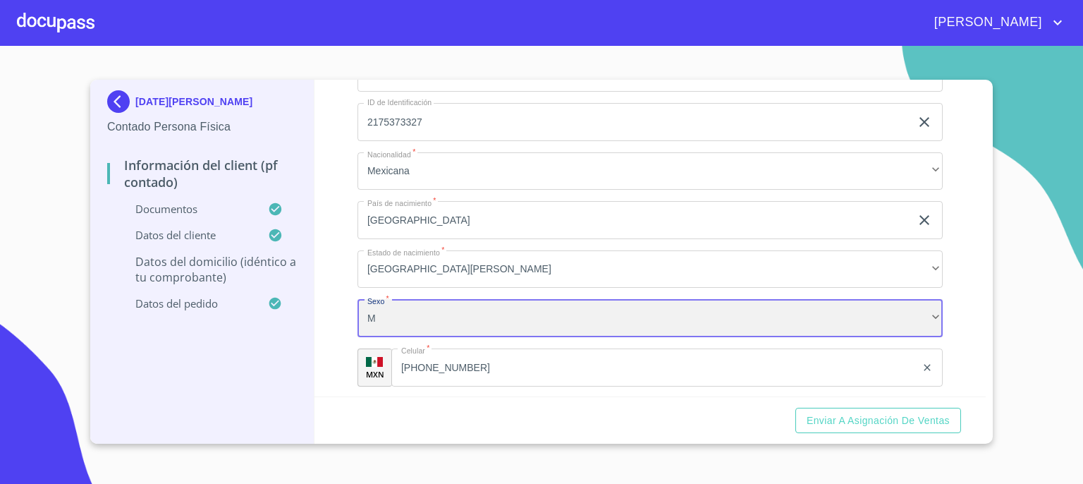
click at [832, 314] on div "M" at bounding box center [650, 318] width 585 height 38
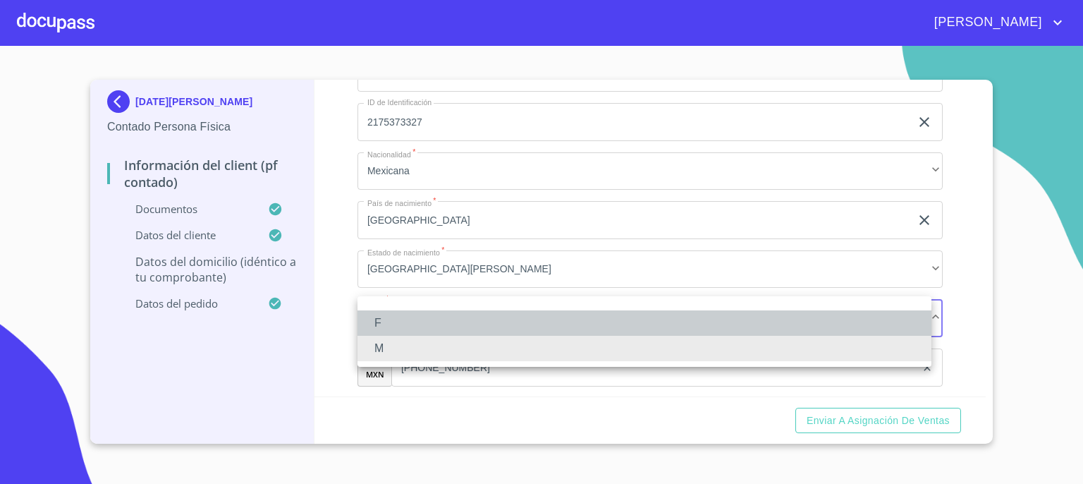
click at [789, 331] on li "F" at bounding box center [645, 322] width 574 height 25
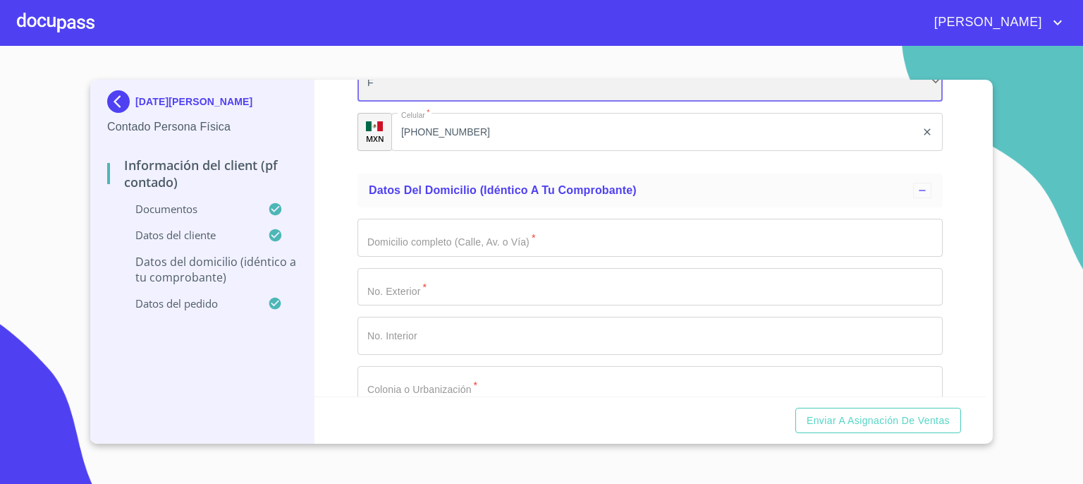
scroll to position [3225, 0]
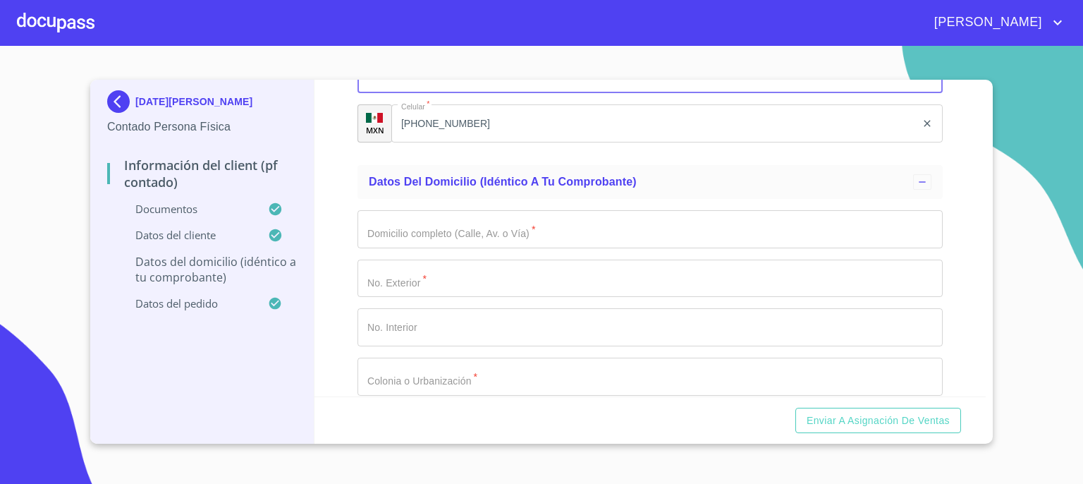
click at [800, 228] on input "Documento de identificación.   *" at bounding box center [650, 229] width 585 height 38
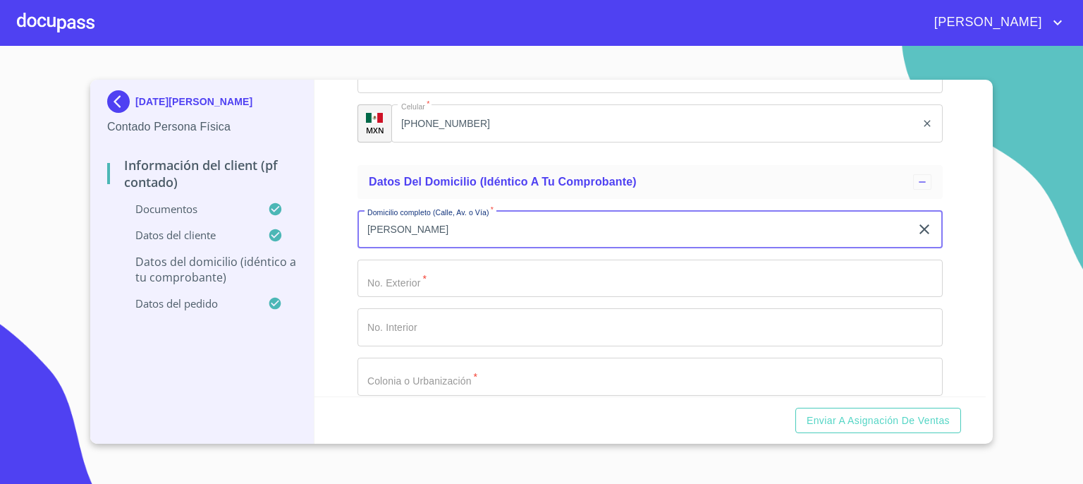
type input "[PERSON_NAME]"
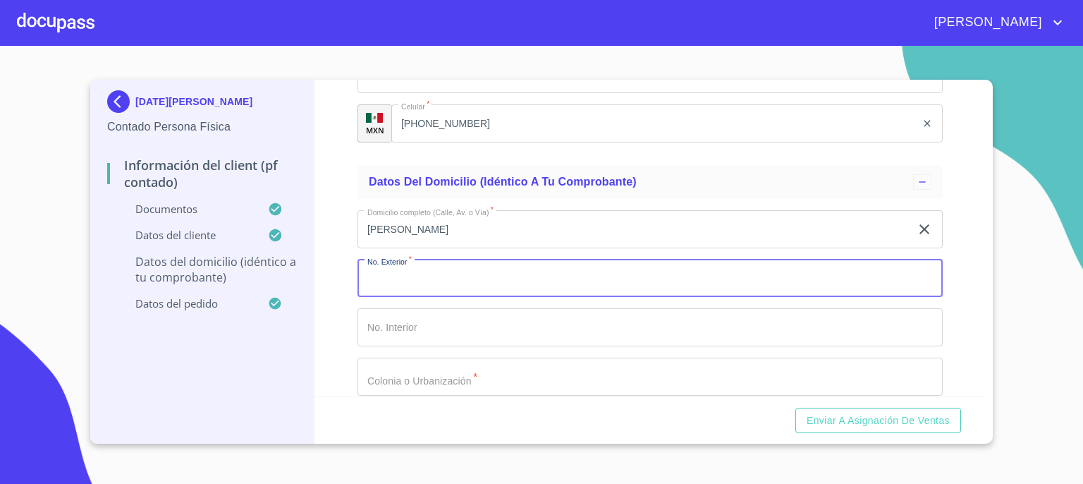
click at [768, 274] on input "Documento de identificación.   *" at bounding box center [650, 279] width 585 height 38
type input "580"
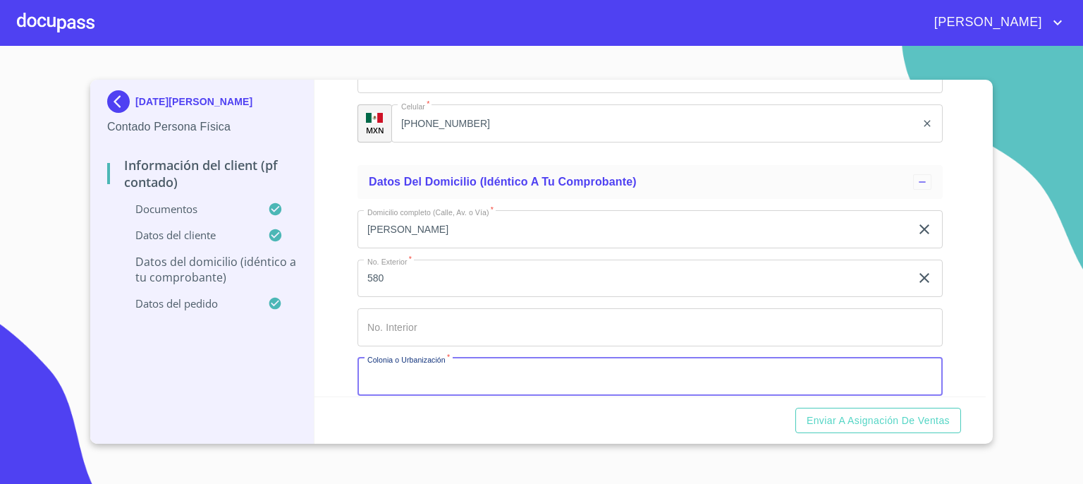
click at [733, 370] on input "Documento de identificación.   *" at bounding box center [650, 377] width 585 height 38
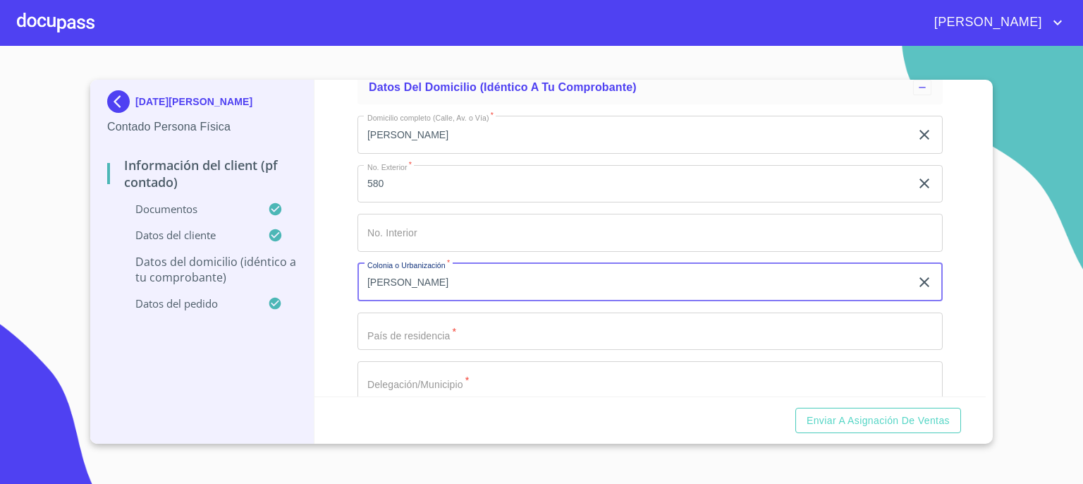
scroll to position [3366, 0]
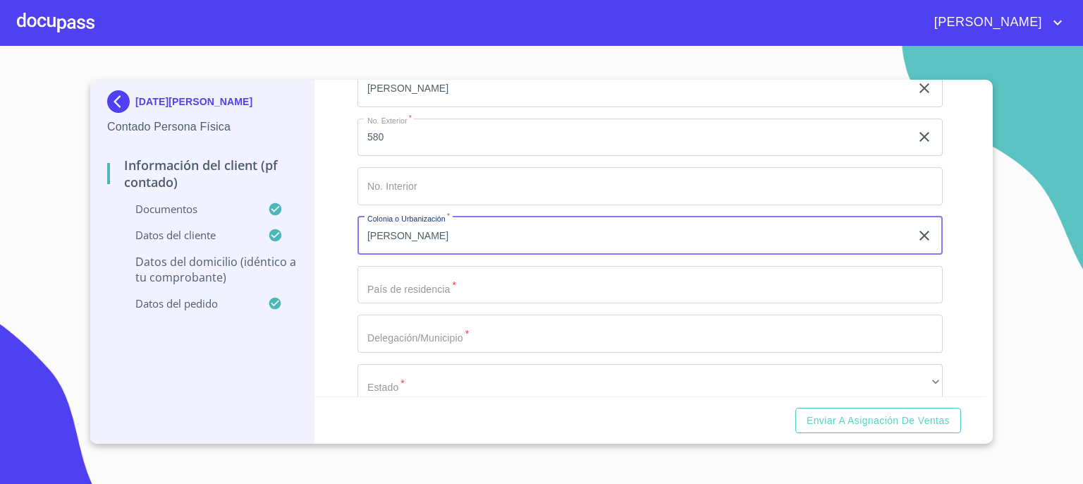
type input "[PERSON_NAME]"
click at [822, 277] on input "Documento de identificación.   *" at bounding box center [650, 285] width 585 height 38
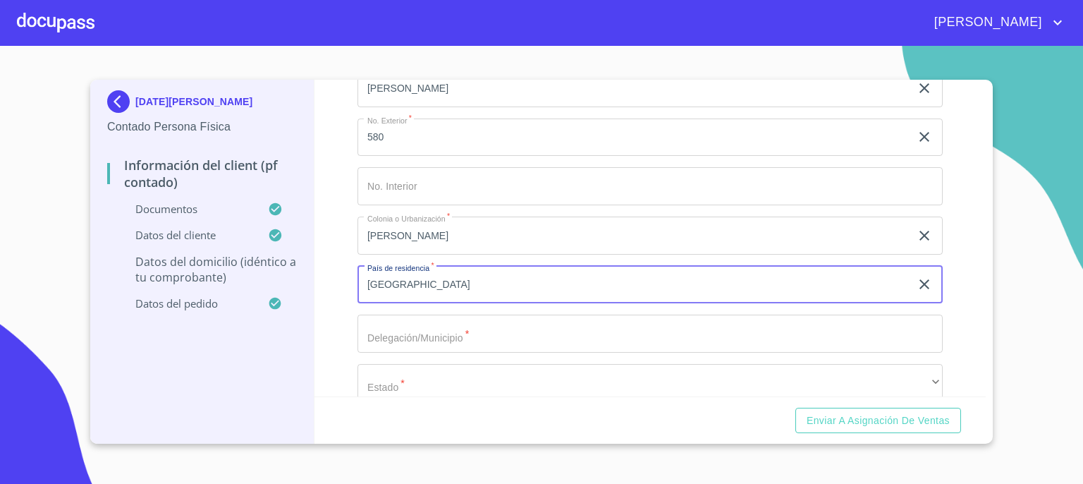
type input "[GEOGRAPHIC_DATA]"
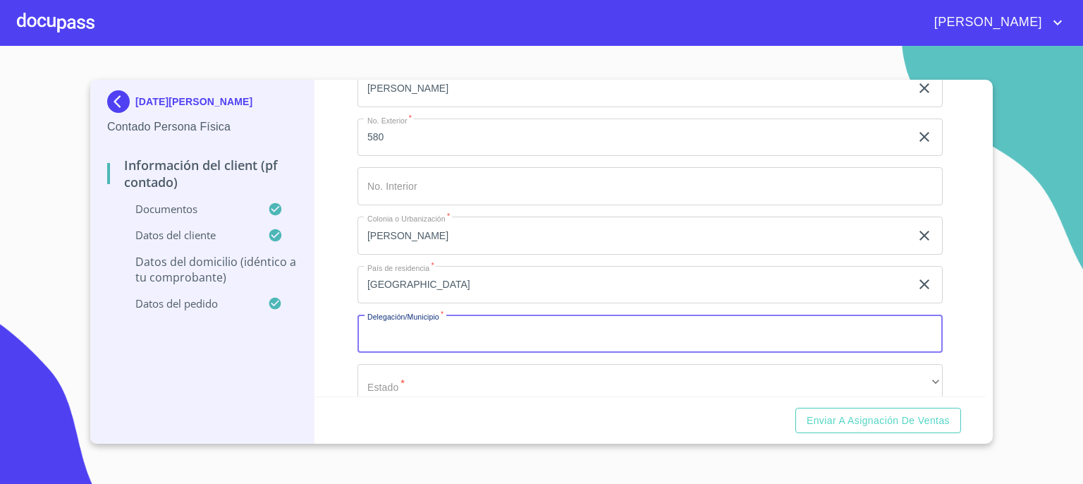
click at [570, 334] on input "Documento de identificación.   *" at bounding box center [650, 334] width 585 height 38
type input "SAN [PERSON_NAME] POTOSI"
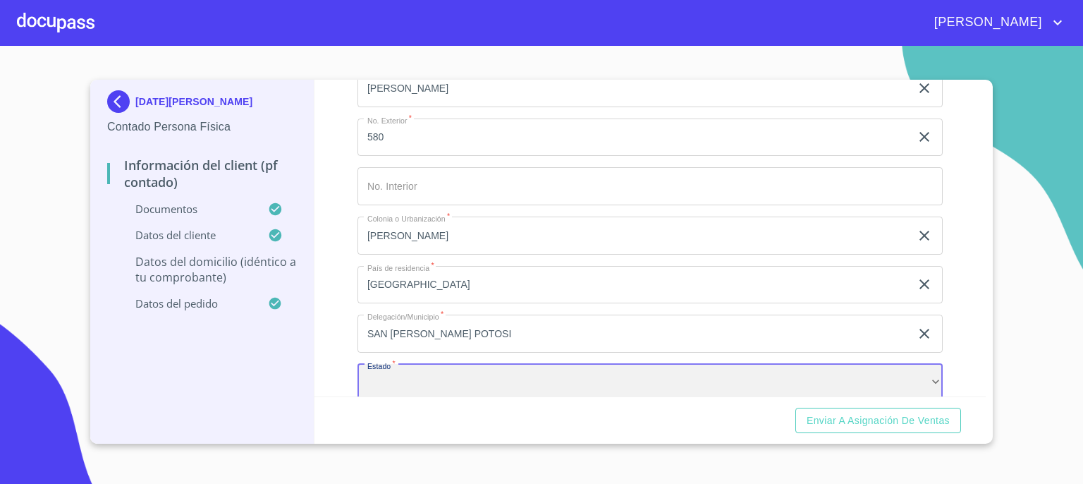
click at [570, 376] on div "​" at bounding box center [650, 383] width 585 height 38
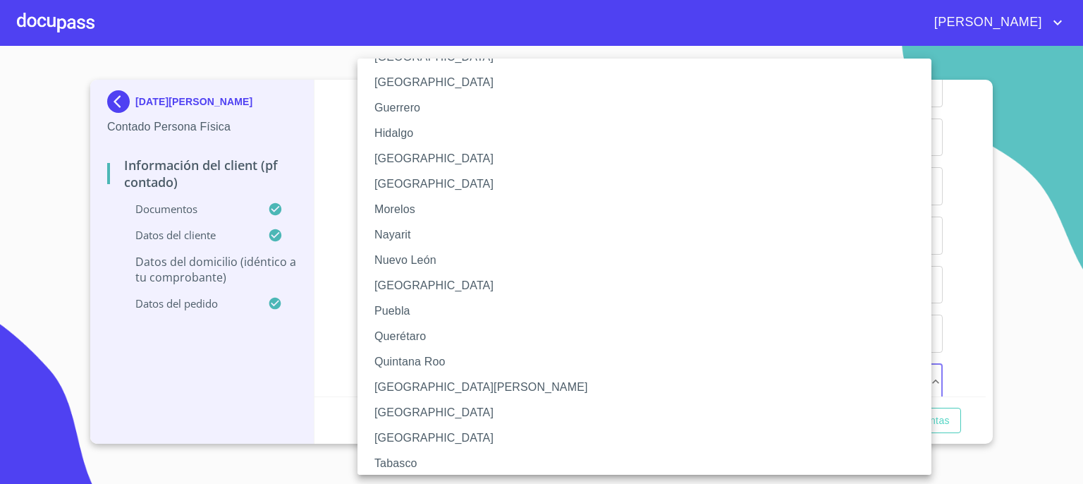
scroll to position [300, 0]
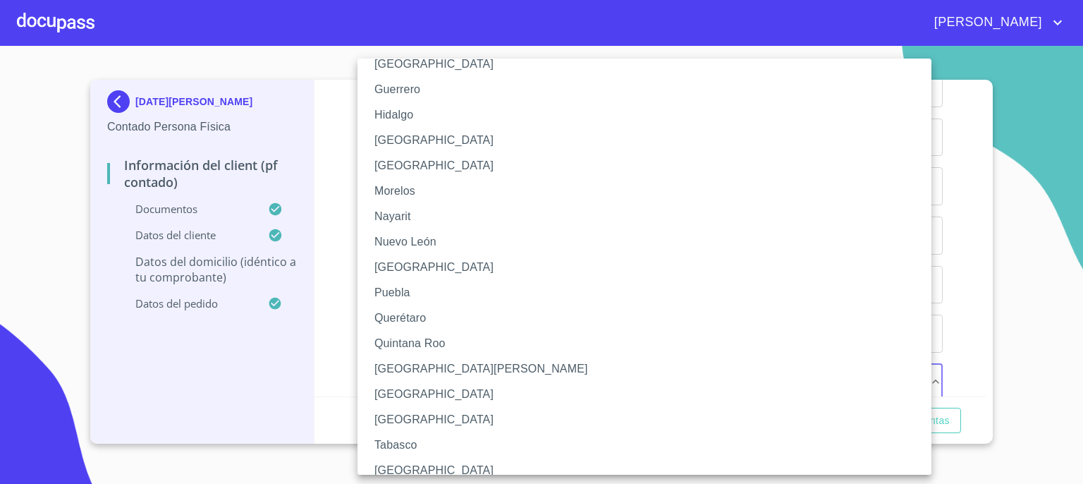
click at [803, 375] on li "[GEOGRAPHIC_DATA][PERSON_NAME]" at bounding box center [650, 368] width 585 height 25
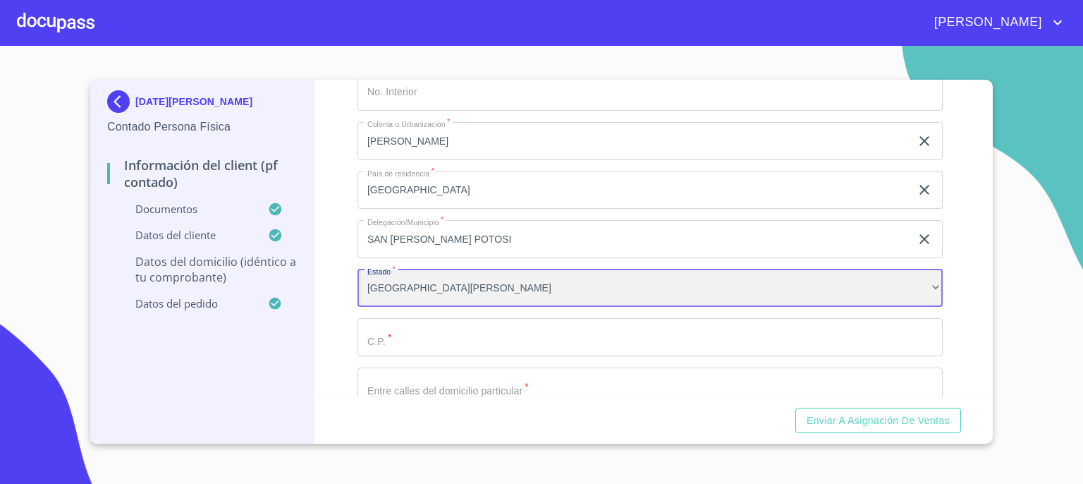
scroll to position [3517, 0]
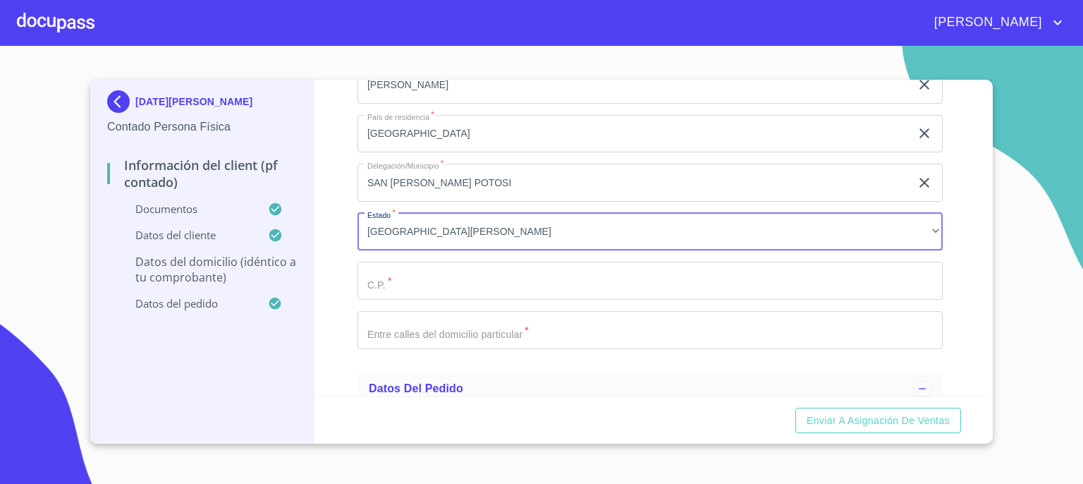
click at [827, 276] on input "Documento de identificación.   *" at bounding box center [650, 281] width 585 height 38
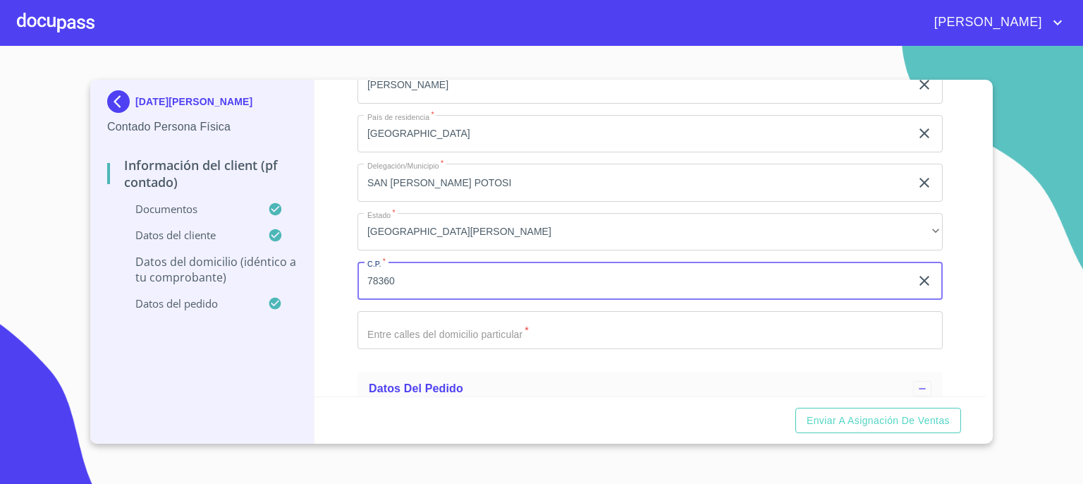
type input "78360"
click at [733, 325] on input "Documento de identificación.   *" at bounding box center [650, 330] width 585 height 38
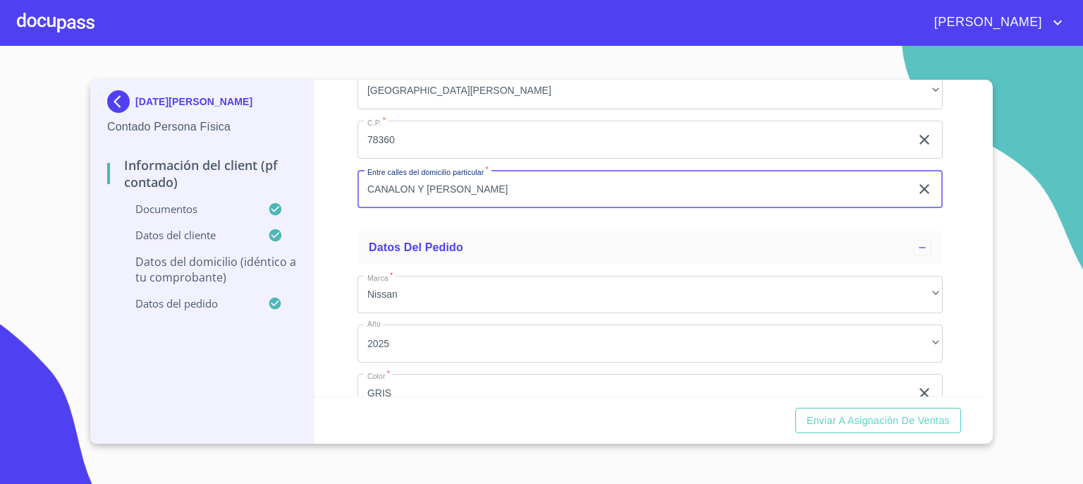
scroll to position [3783, 0]
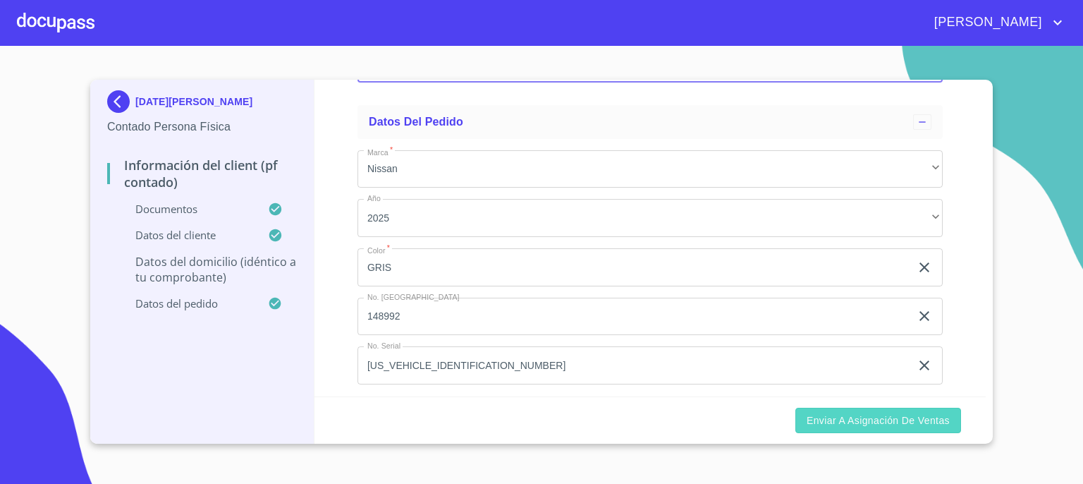
type input "CANALON Y [PERSON_NAME]"
click at [869, 422] on span "Enviar a Asignación de Ventas" at bounding box center [878, 421] width 143 height 18
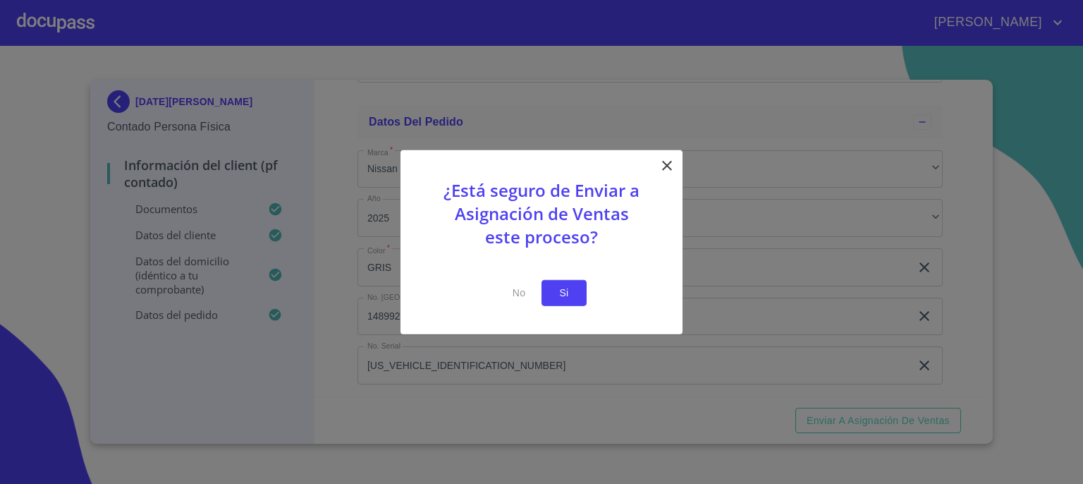
click at [563, 293] on span "Si" at bounding box center [564, 293] width 23 height 18
